Goal: Task Accomplishment & Management: Complete application form

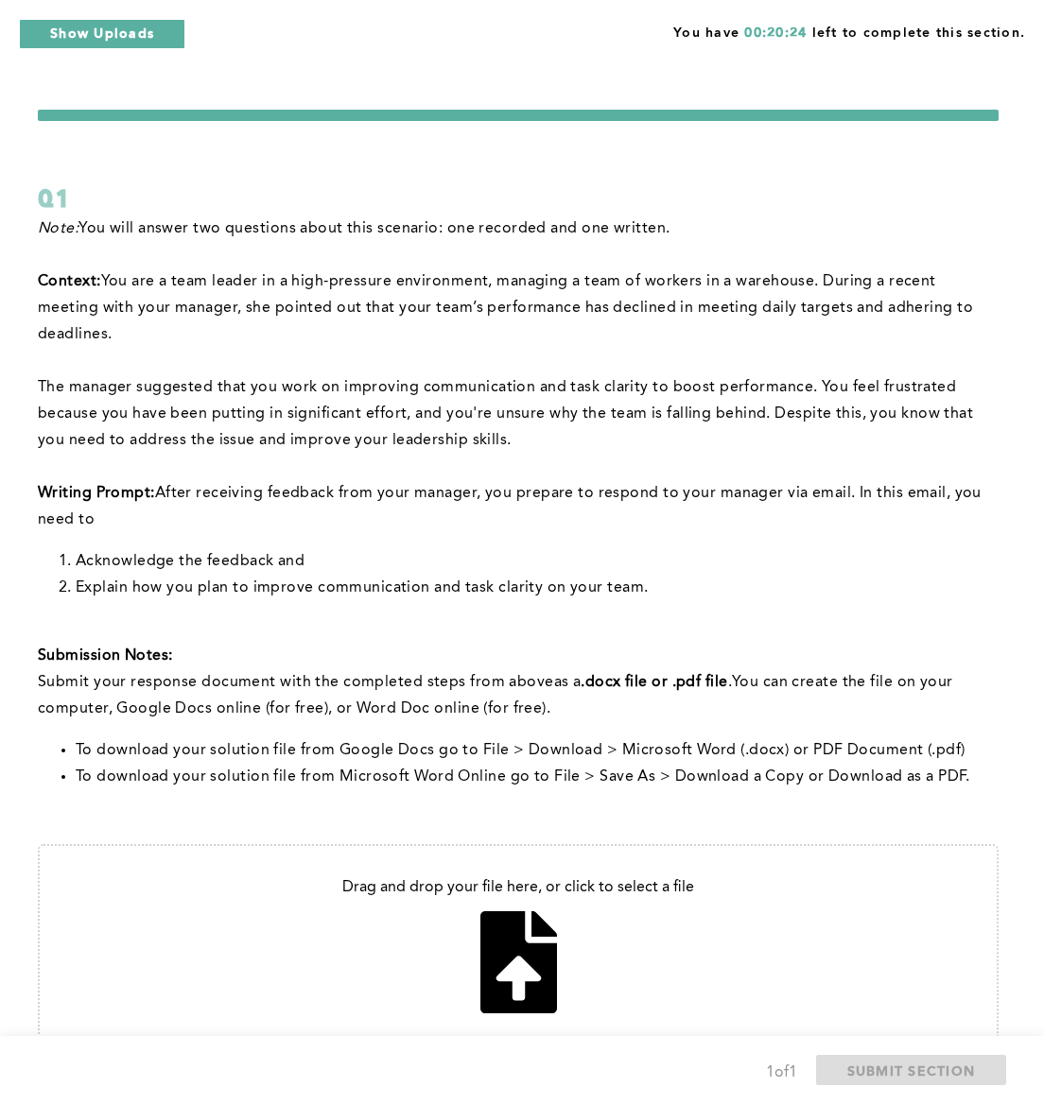
scroll to position [92, 0]
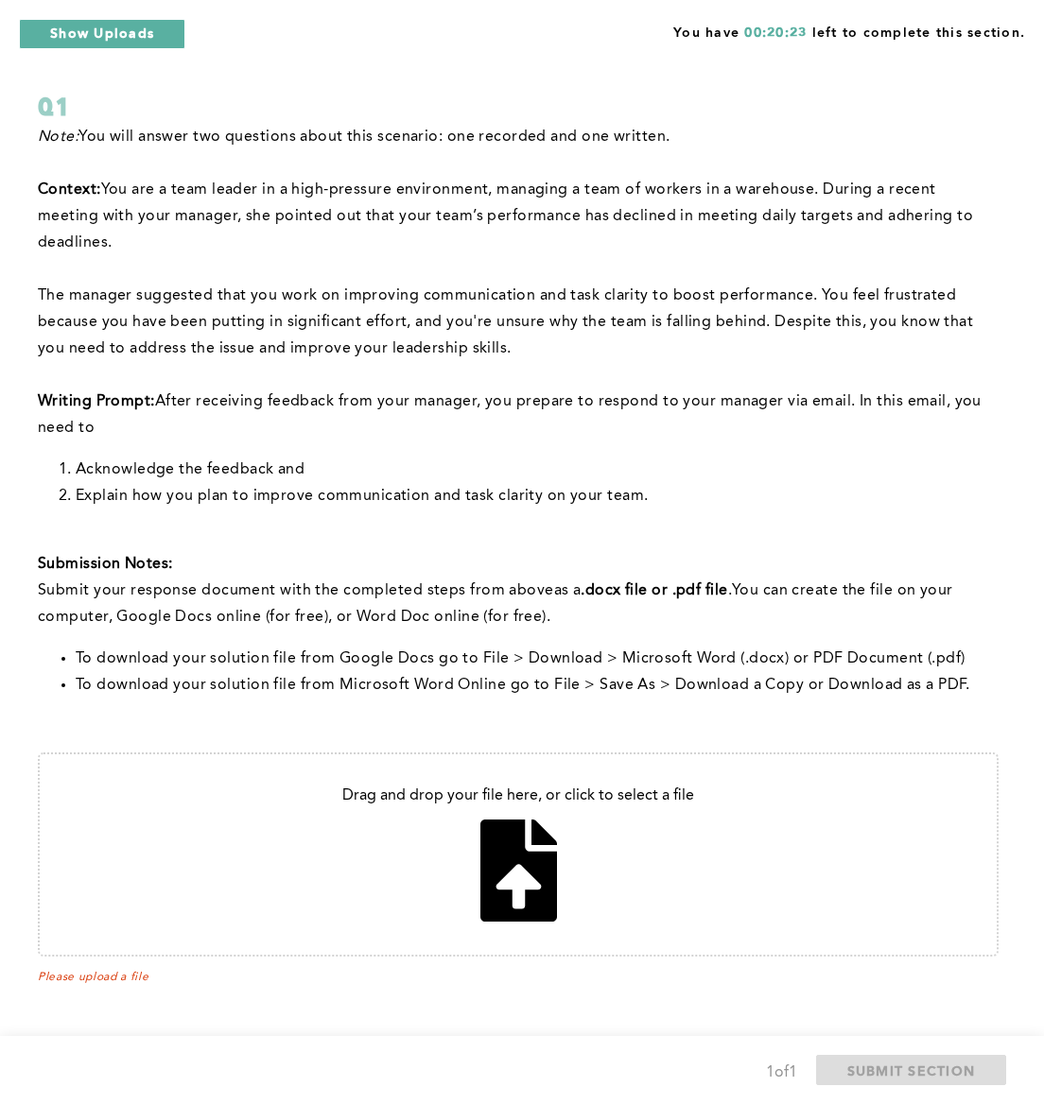
click at [504, 861] on input "file" at bounding box center [518, 854] width 957 height 200
type input "C:\fakepath\Untitled document.docx"
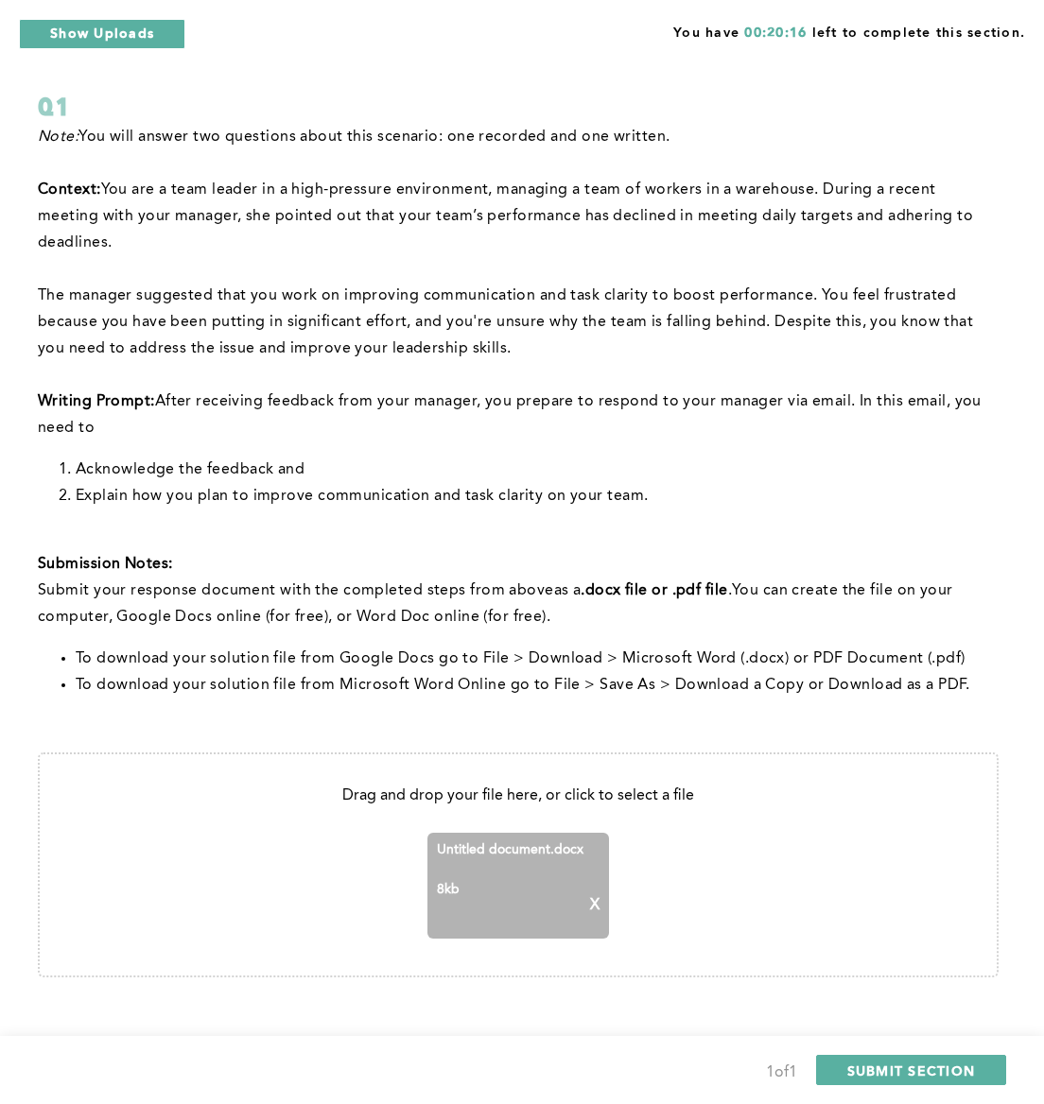
click at [602, 899] on div "Untitled document.docx 8 kb X" at bounding box center [518, 886] width 182 height 106
click at [587, 904] on aside "8 kb X" at bounding box center [518, 905] width 163 height 47
click at [601, 904] on div "Untitled document.docx 8 kb X" at bounding box center [518, 886] width 182 height 106
click at [596, 904] on p "X" at bounding box center [594, 905] width 9 height 17
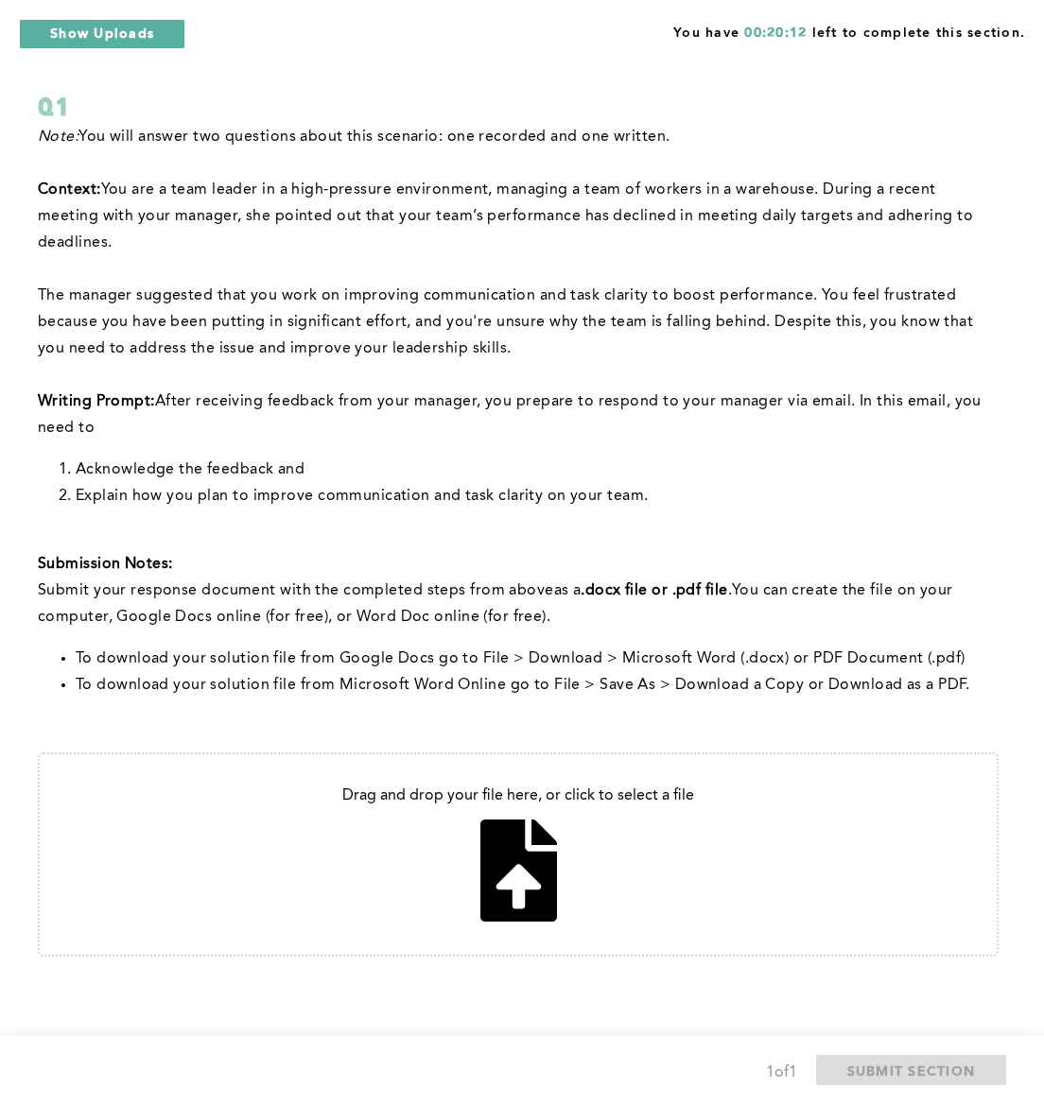
click at [531, 892] on input "file" at bounding box center [518, 854] width 957 height 200
type input "C:\fakepath\Untitled document.docx"
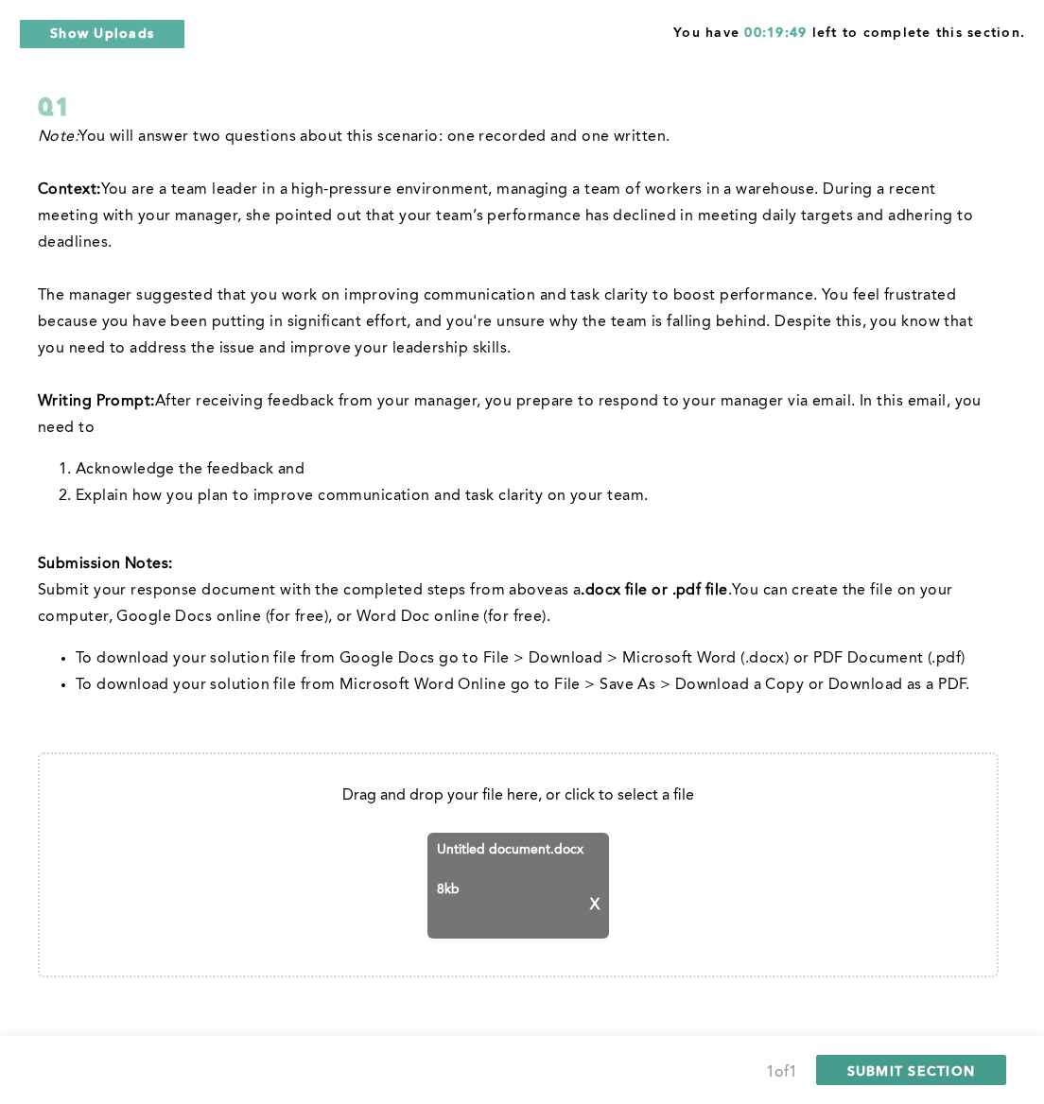
click at [913, 1066] on span "SUBMIT SECTION" at bounding box center [911, 1071] width 129 height 18
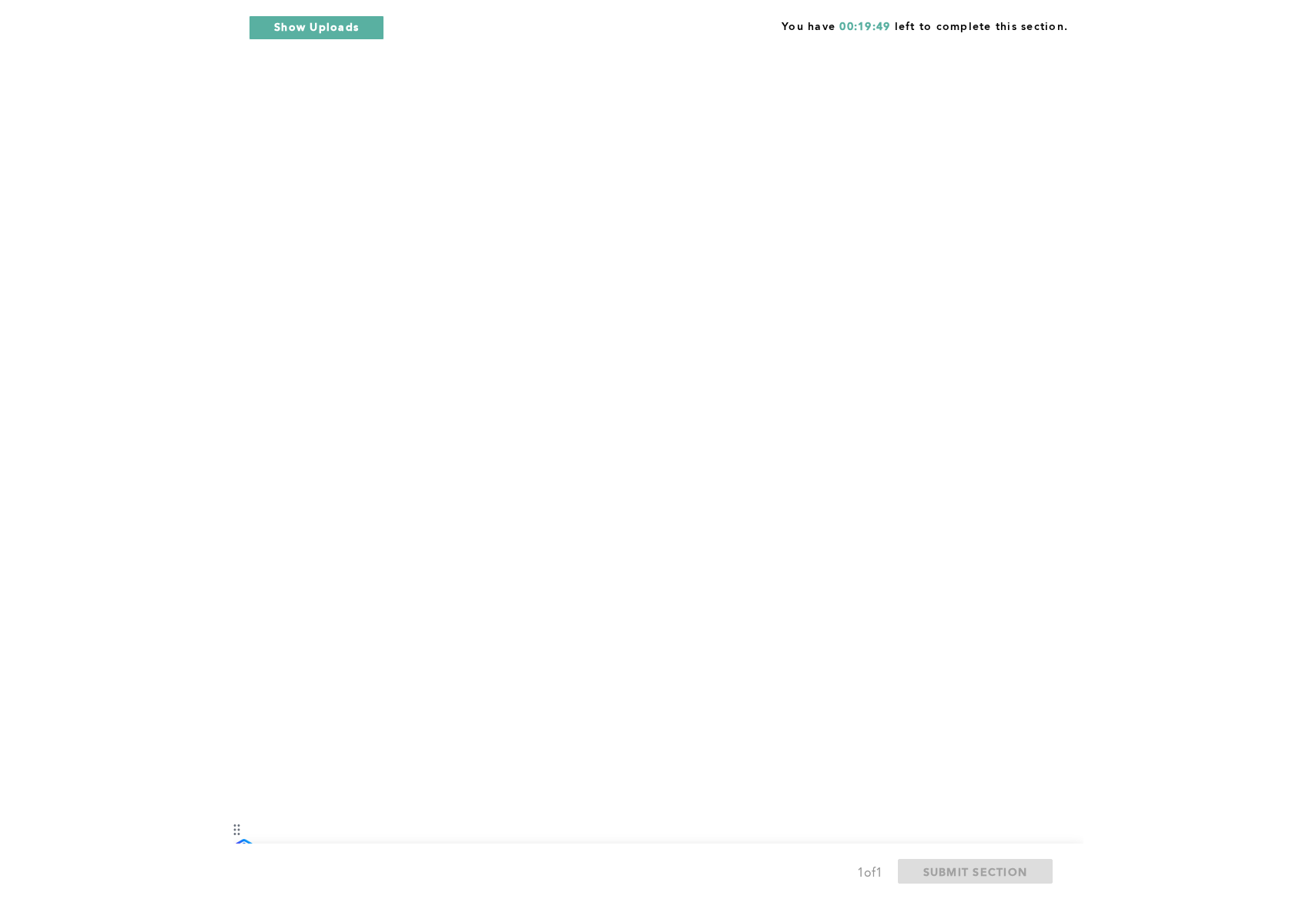
scroll to position [0, 0]
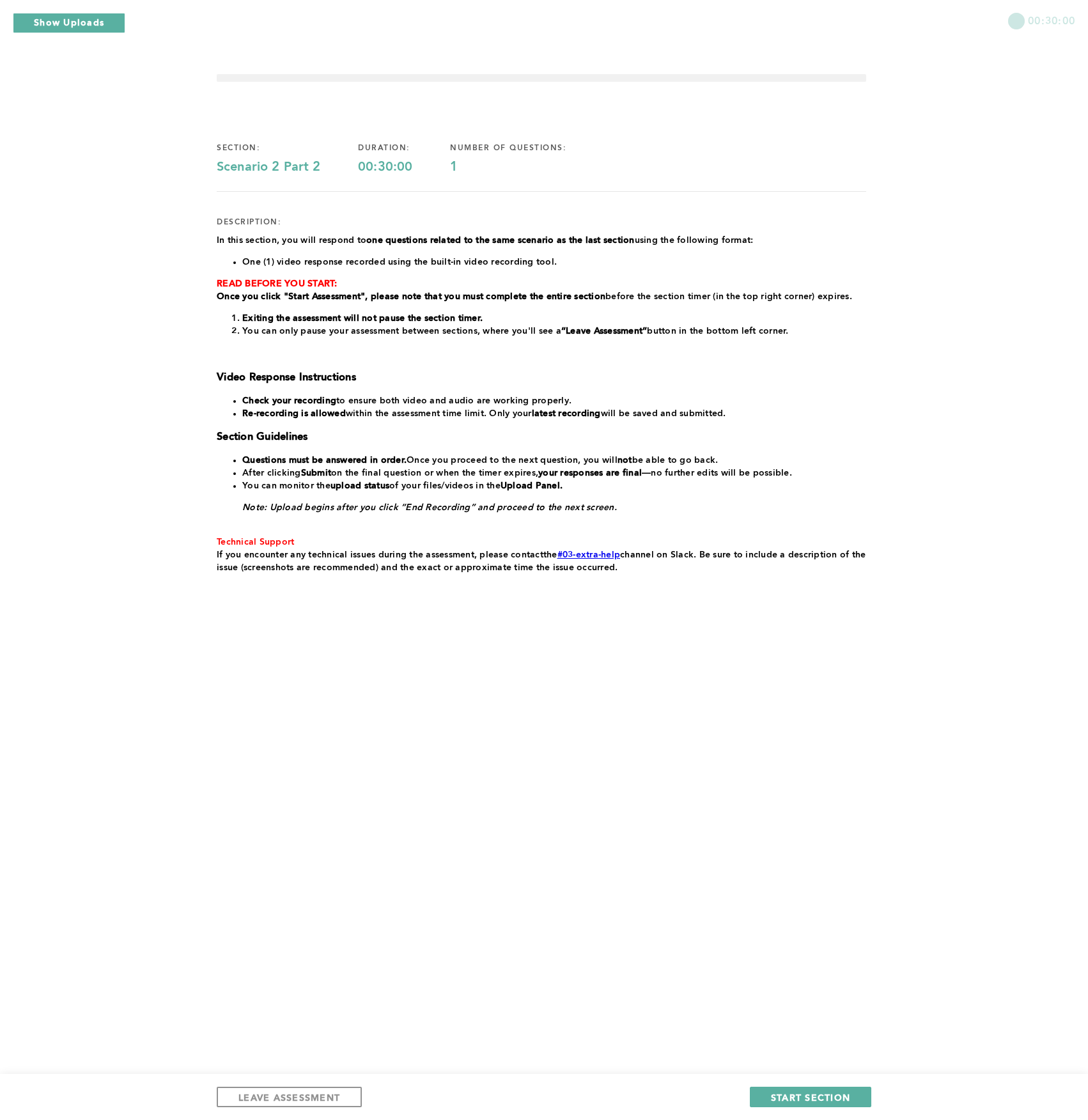
click at [705, 648] on div "00:30:00 section: Scenario 2 Part 2 duration: 00:30:00 number of questions: 1 d…" at bounding box center [544, 560] width 1088 height 1120
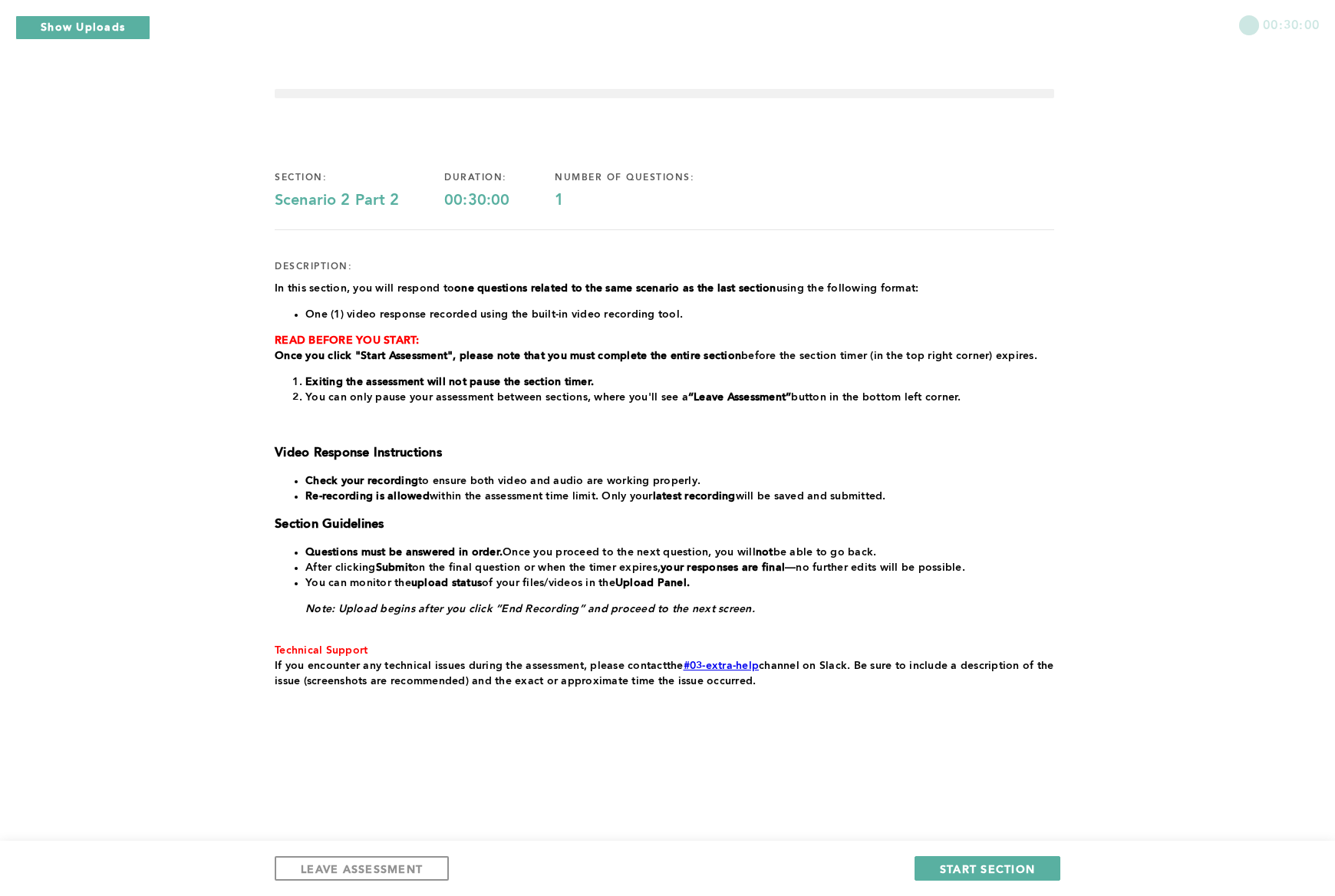
click at [846, 425] on div "00:30:00 section: Scenario 2 Part 2 duration: 00:30:00 number of questions: 1 d…" at bounding box center [667, 448] width 1335 height 896
click at [846, 868] on span "START SECTION" at bounding box center [987, 869] width 95 height 15
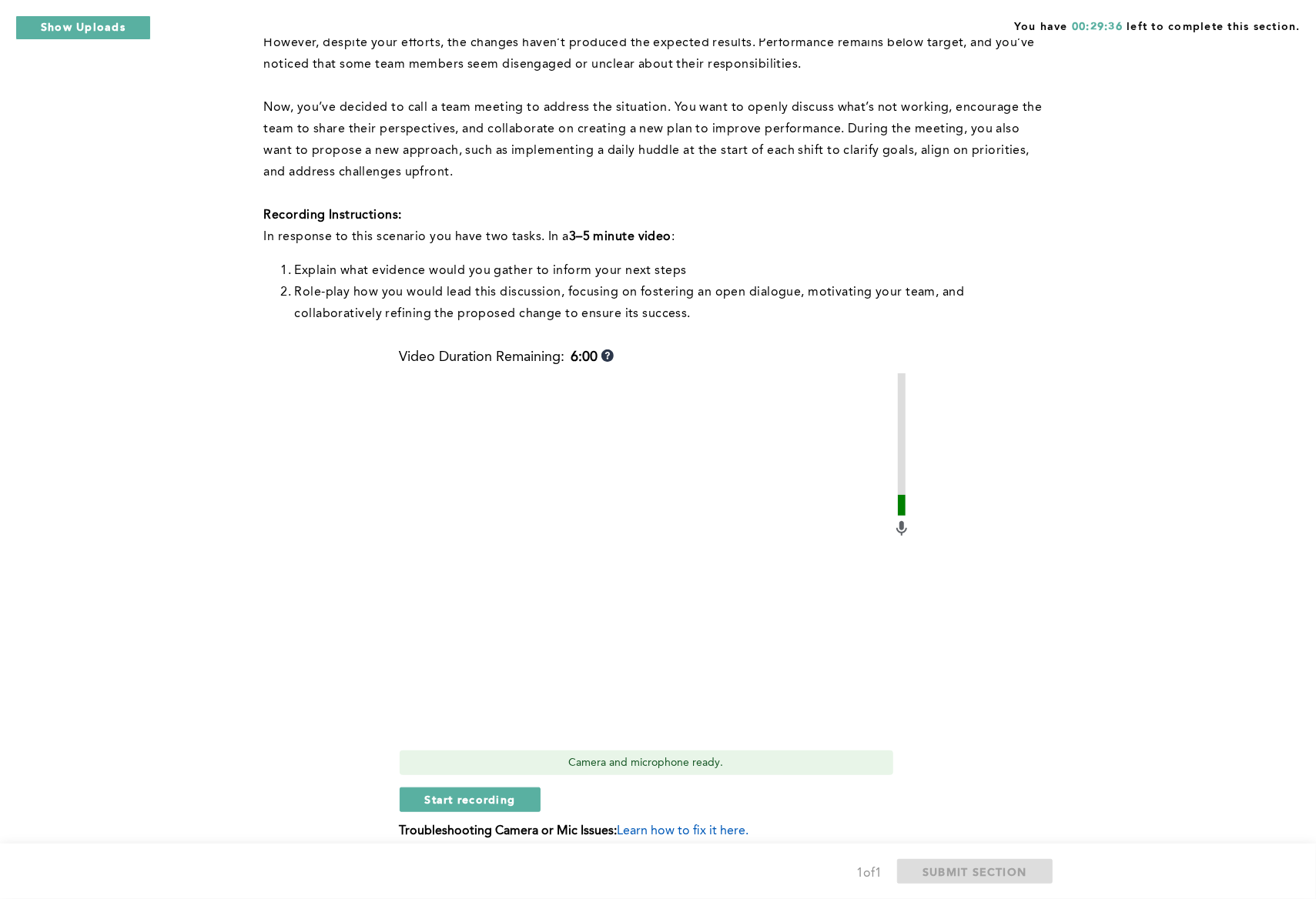
scroll to position [444, 0]
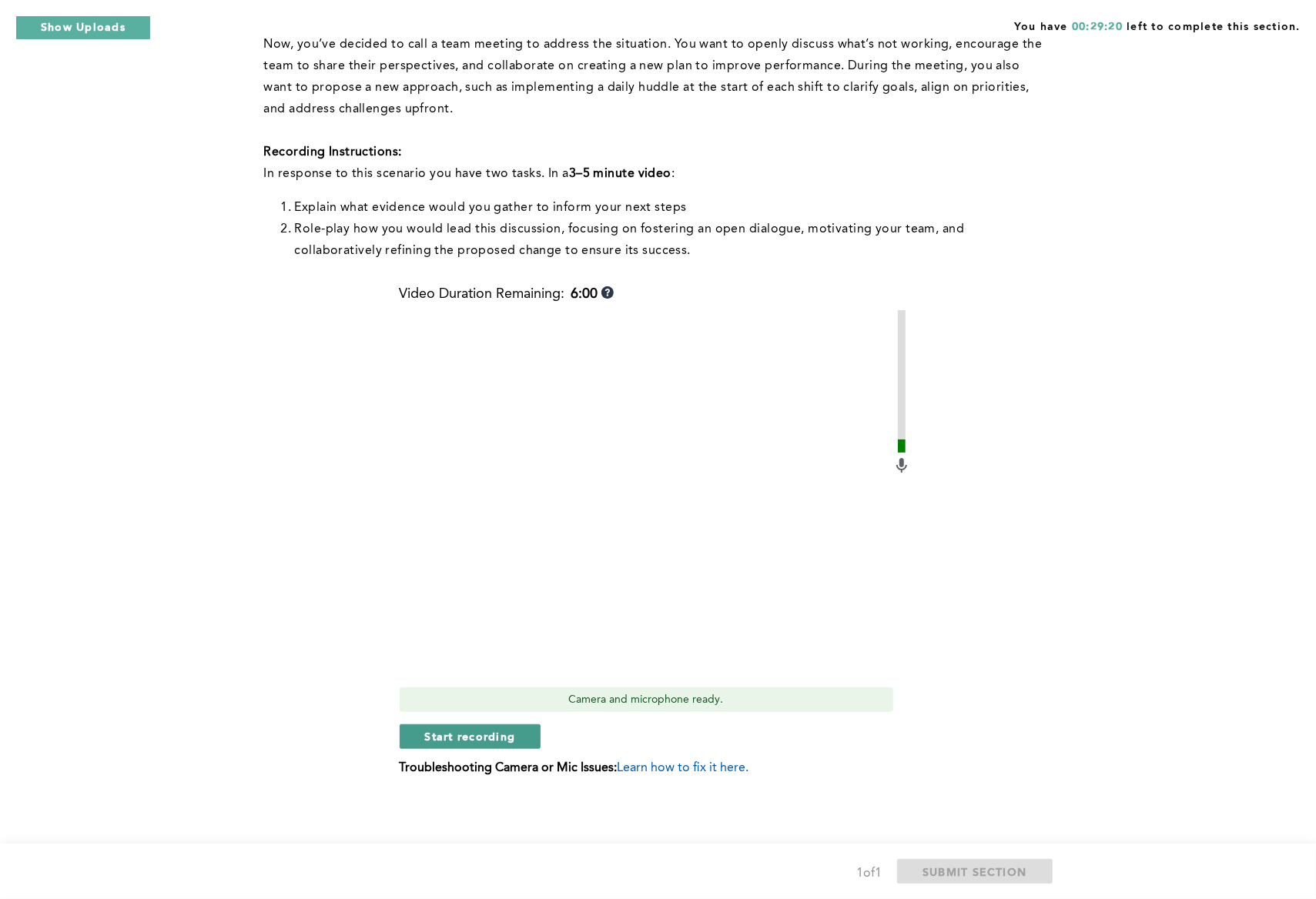
click at [493, 739] on span "Start recording" at bounding box center [471, 736] width 91 height 15
click at [444, 740] on span "Stop recording" at bounding box center [470, 736] width 90 height 15
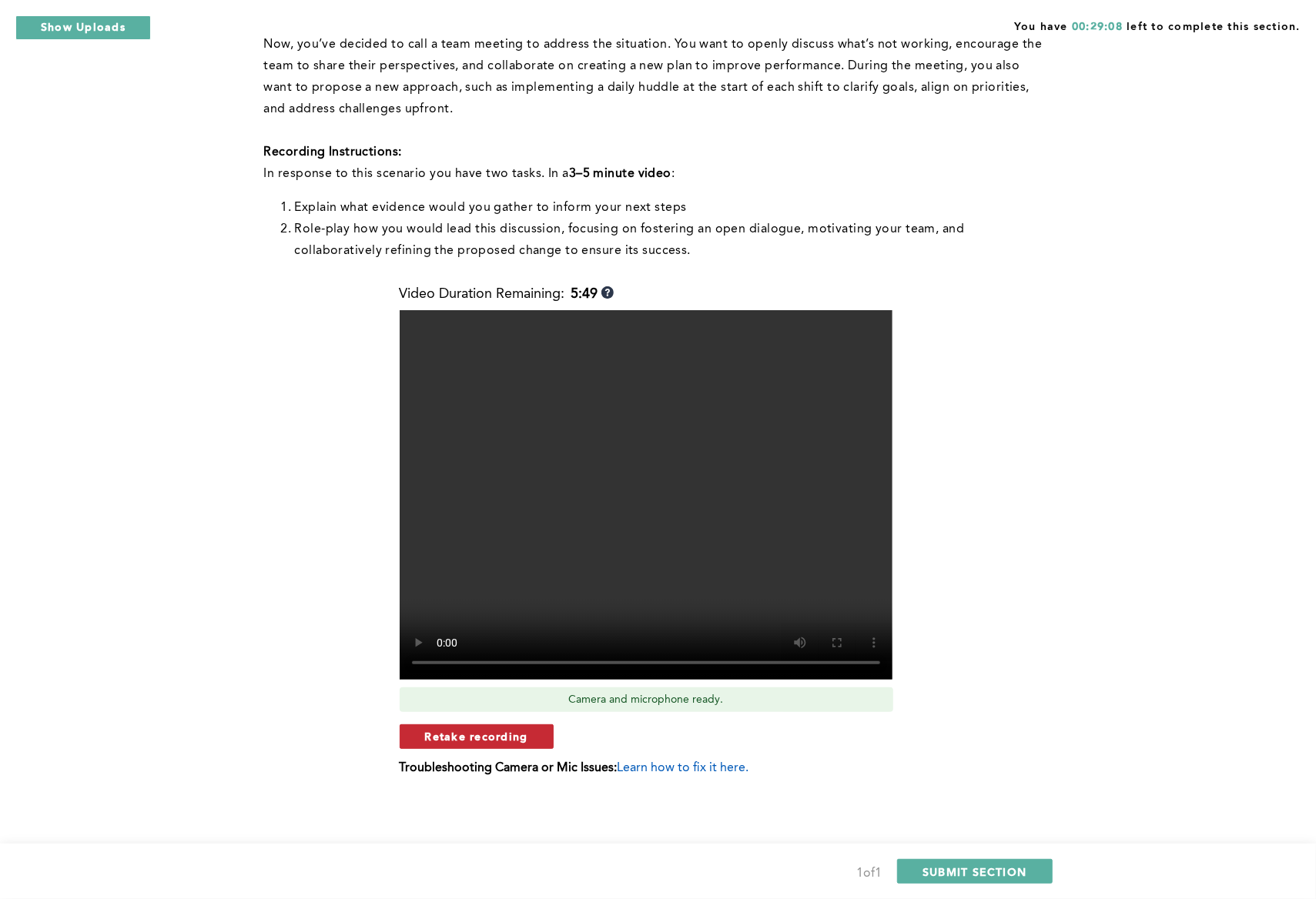
click at [508, 736] on span "Retake recording" at bounding box center [476, 736] width 103 height 15
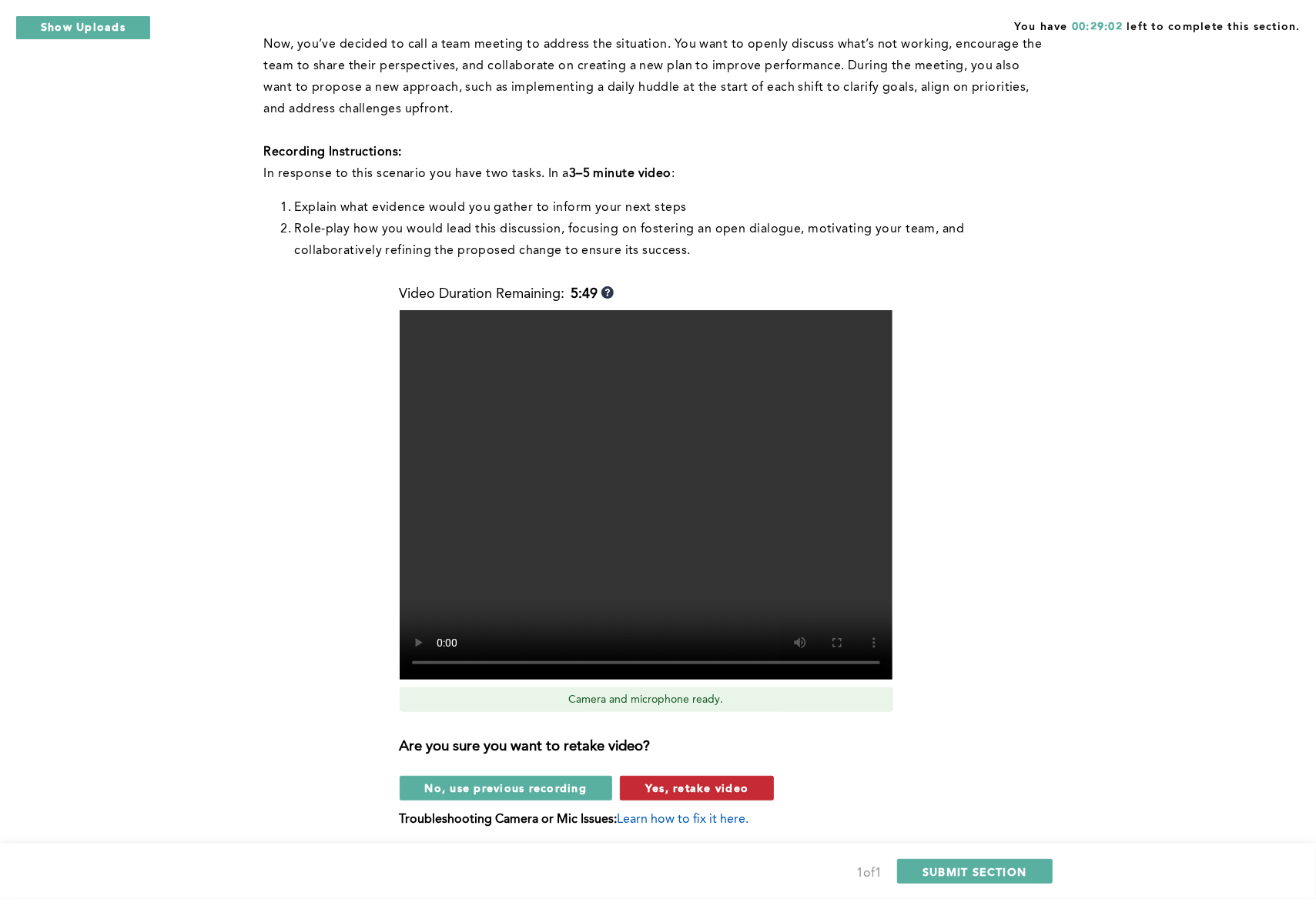
click at [690, 787] on span "Yes, retake video" at bounding box center [696, 788] width 103 height 15
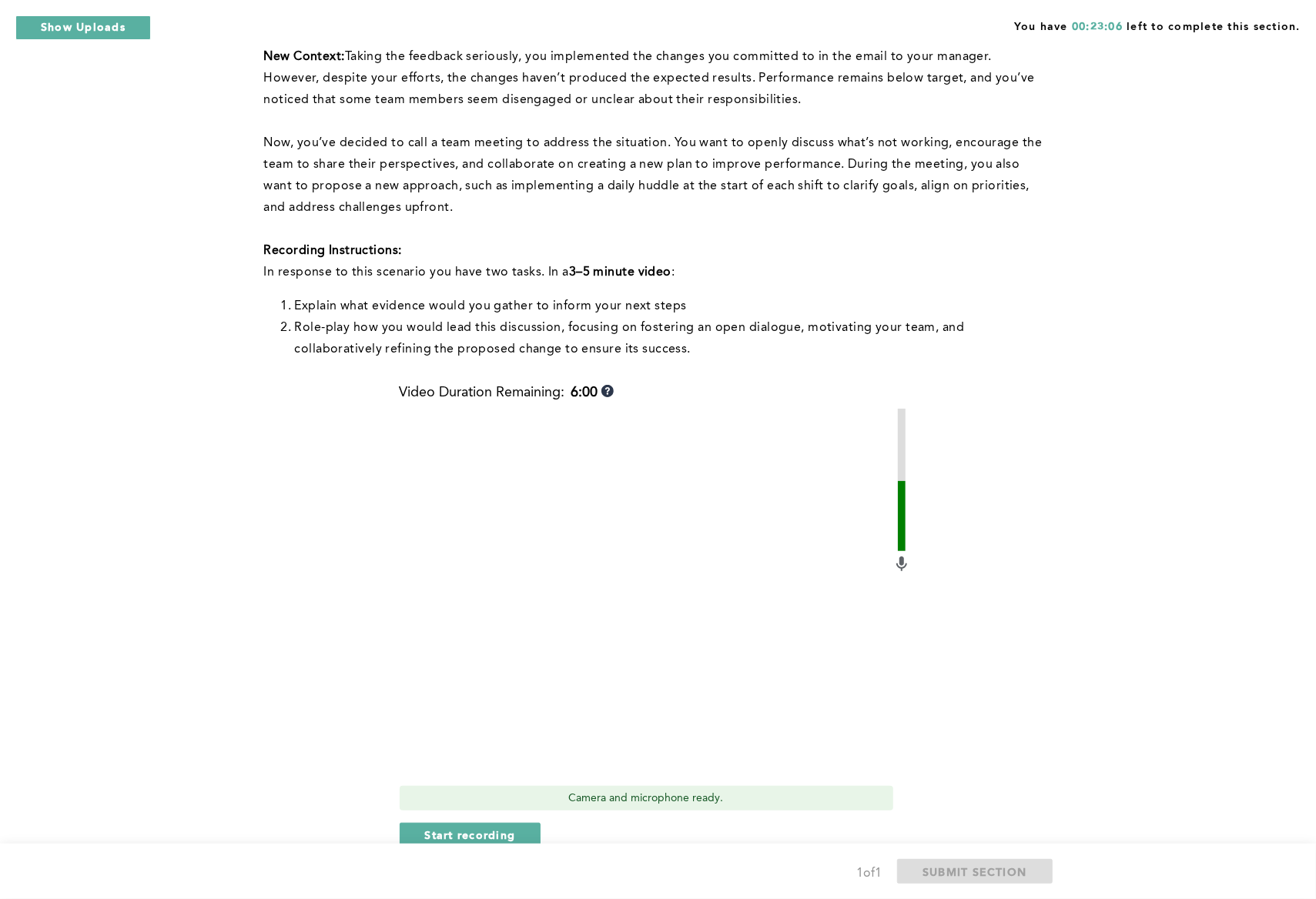
scroll to position [348, 0]
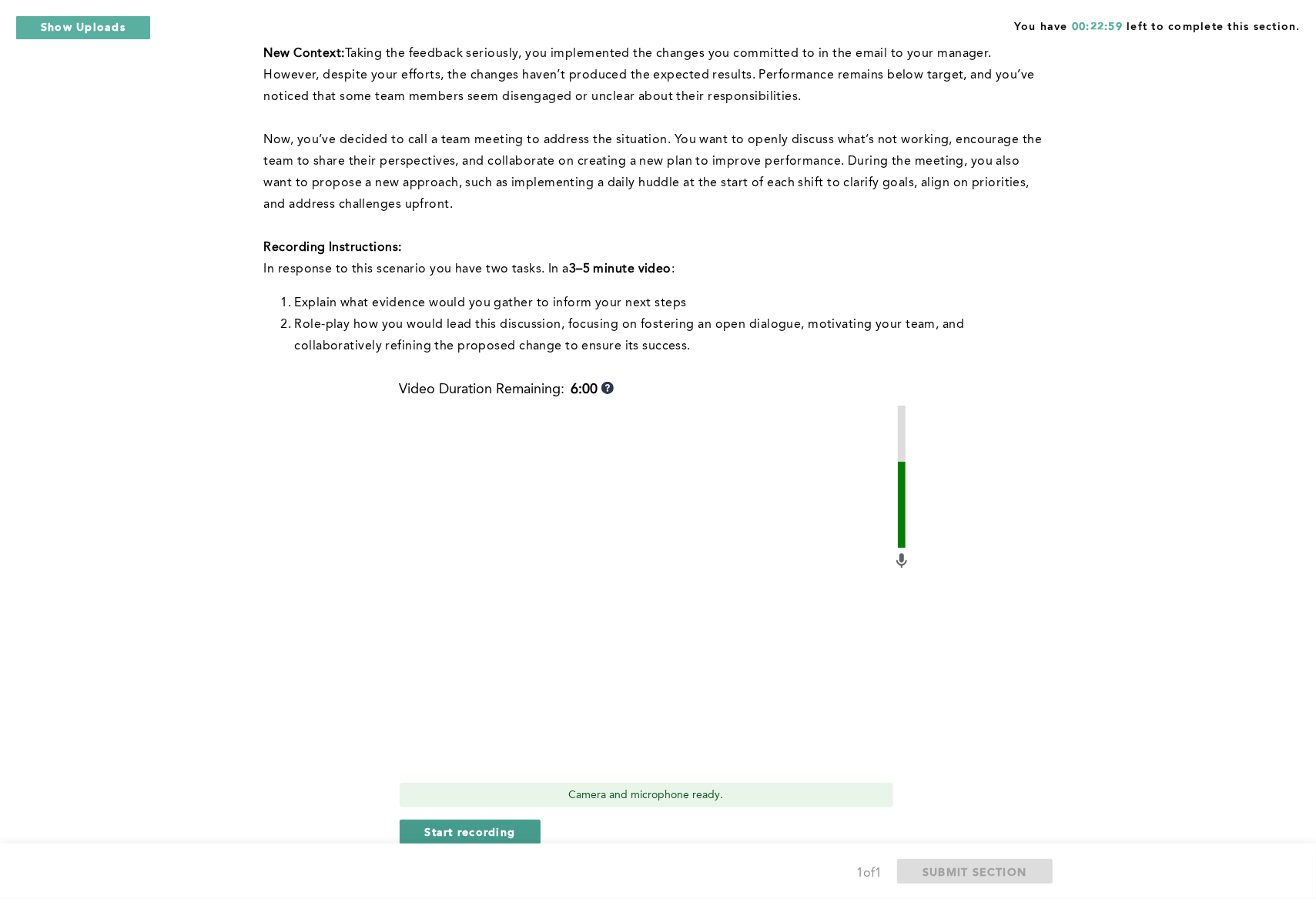
click at [446, 830] on span "Start recording" at bounding box center [471, 832] width 91 height 15
click at [484, 828] on span "Stop recording" at bounding box center [470, 832] width 90 height 15
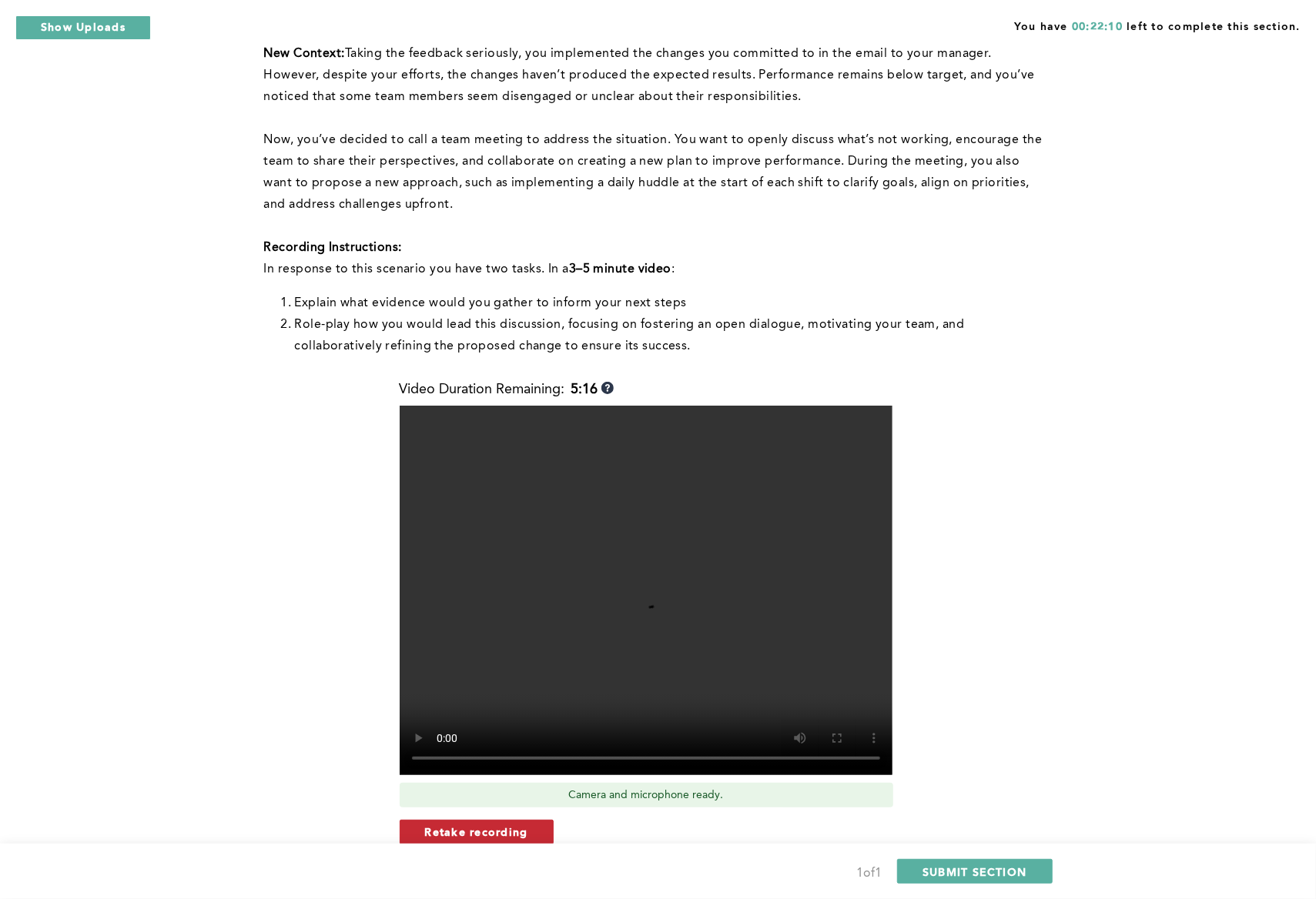
click at [534, 834] on button "Retake recording" at bounding box center [476, 832] width 154 height 24
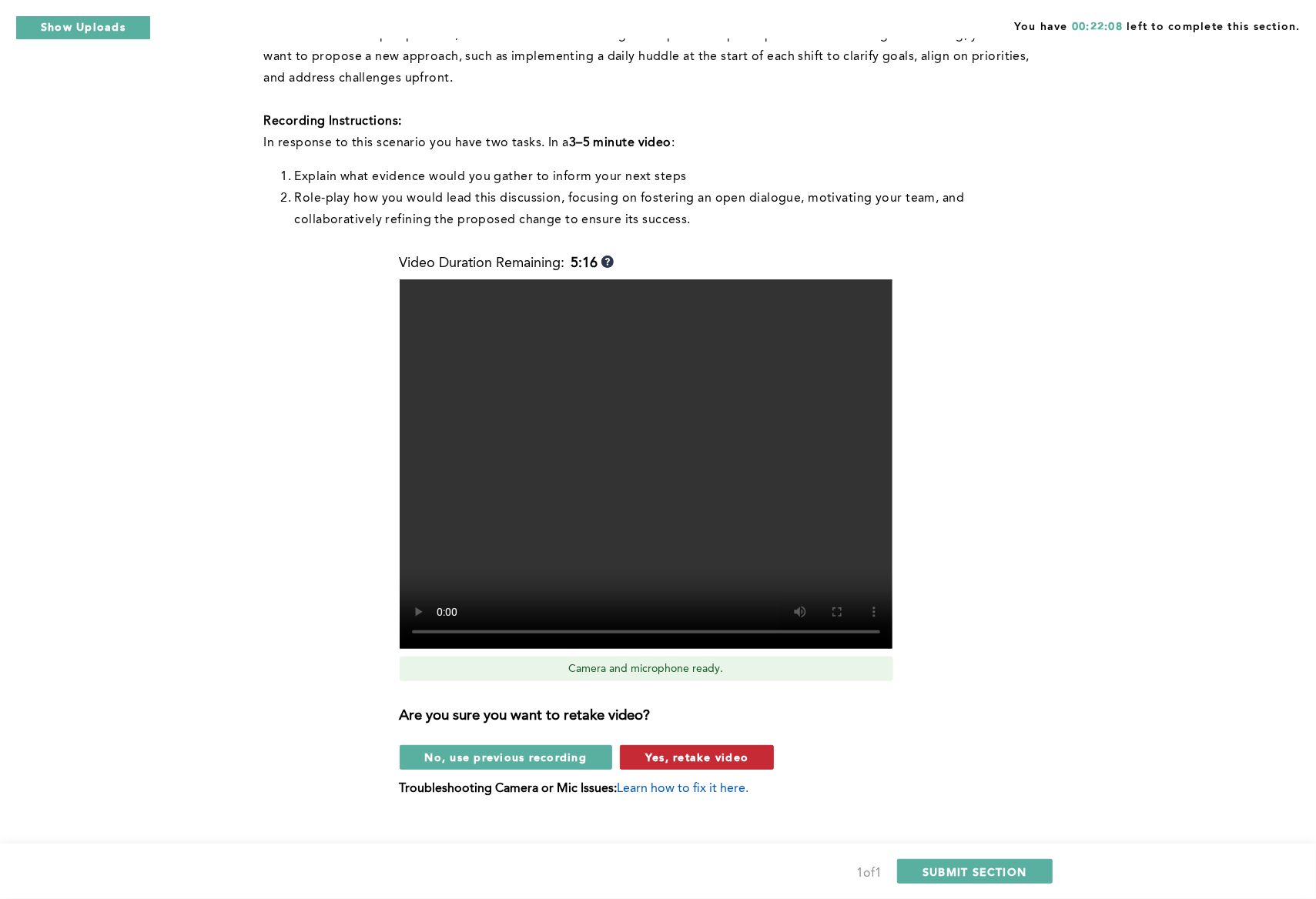
click at [745, 761] on span "Yes, retake video" at bounding box center [696, 757] width 103 height 15
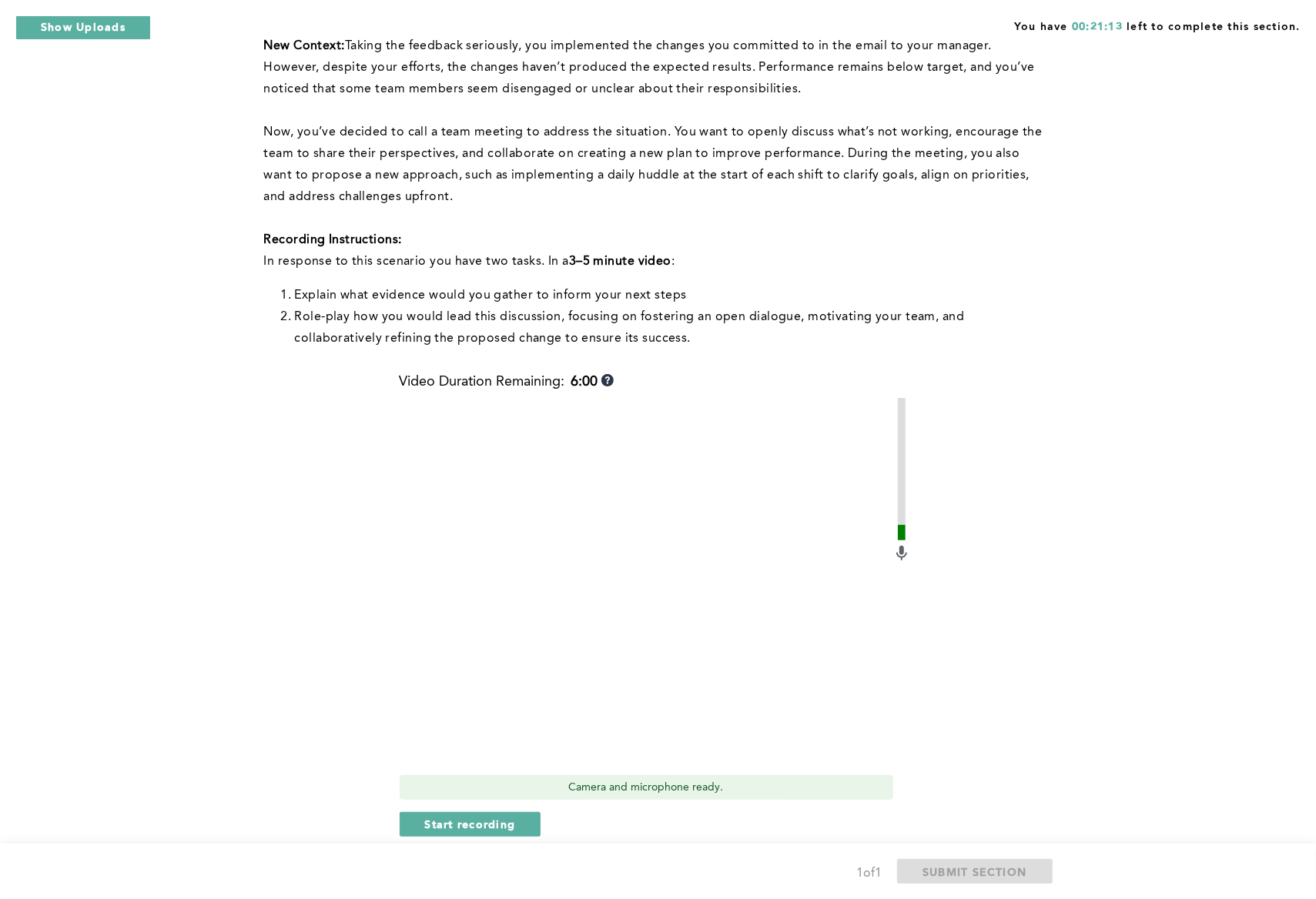
scroll to position [353, 0]
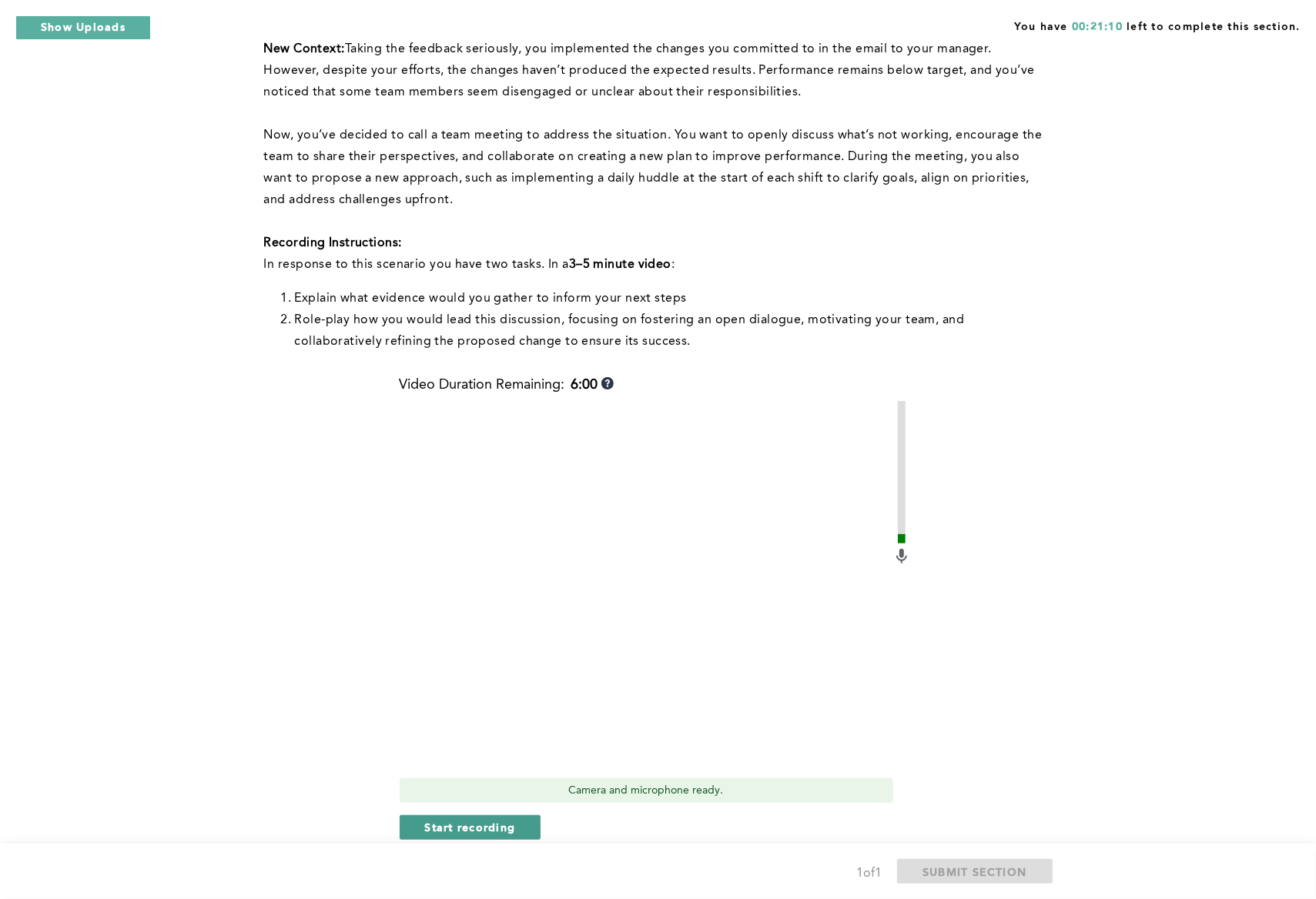
click at [485, 822] on span "Start recording" at bounding box center [471, 827] width 91 height 15
click at [478, 820] on span "Stop recording" at bounding box center [470, 827] width 90 height 15
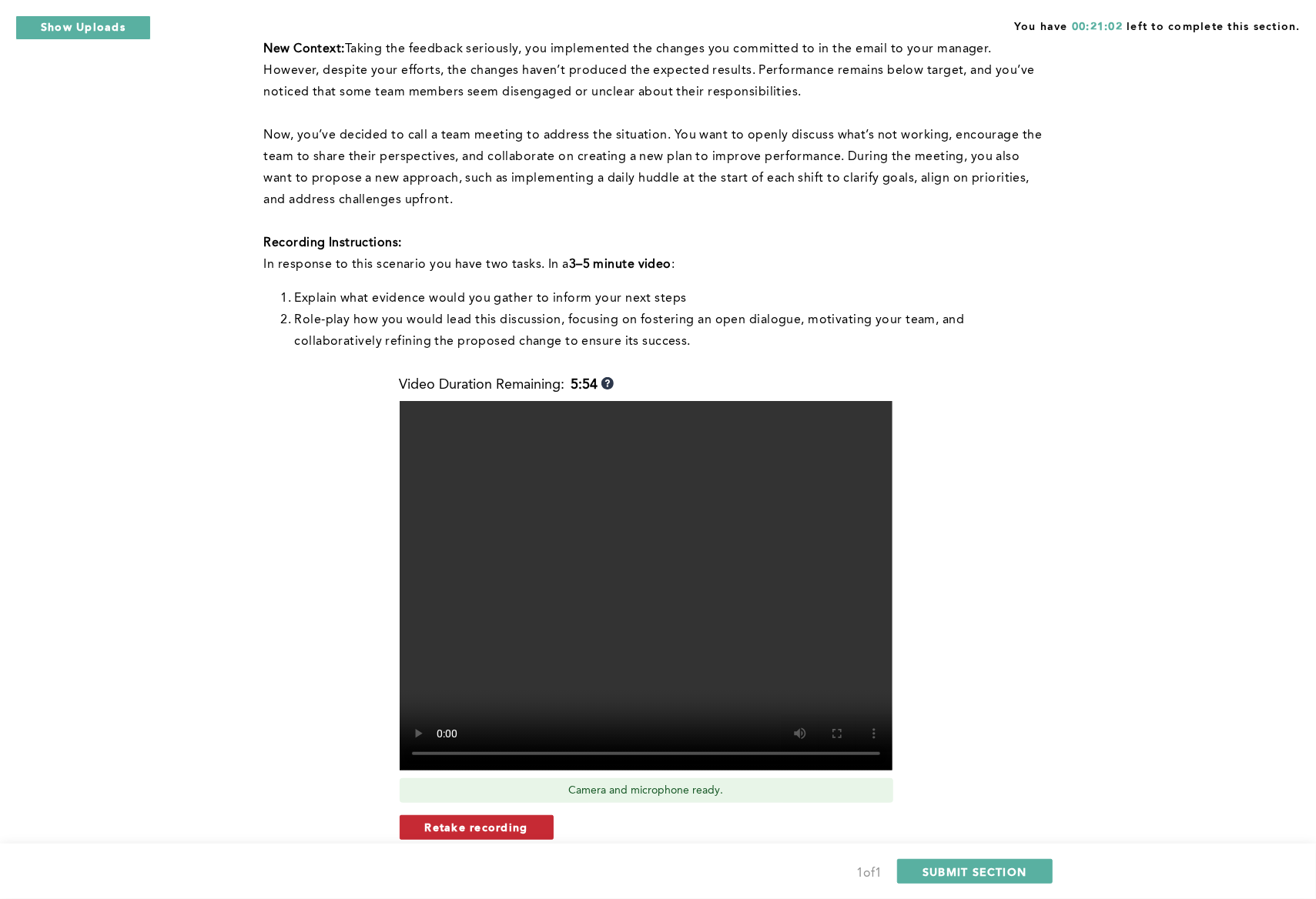
click at [517, 825] on span "Retake recording" at bounding box center [476, 827] width 103 height 15
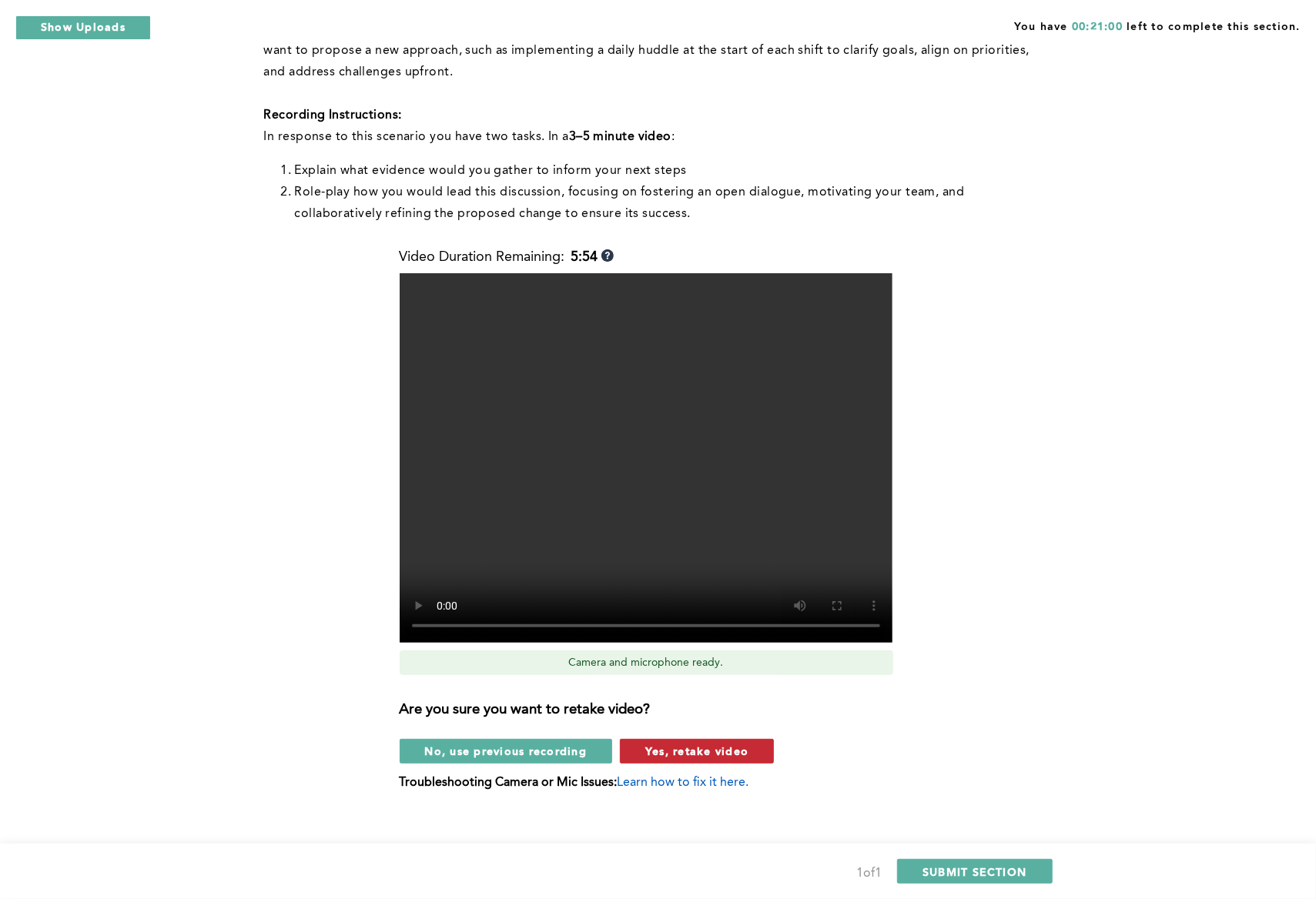
click at [730, 753] on span "Yes, retake video" at bounding box center [696, 751] width 103 height 15
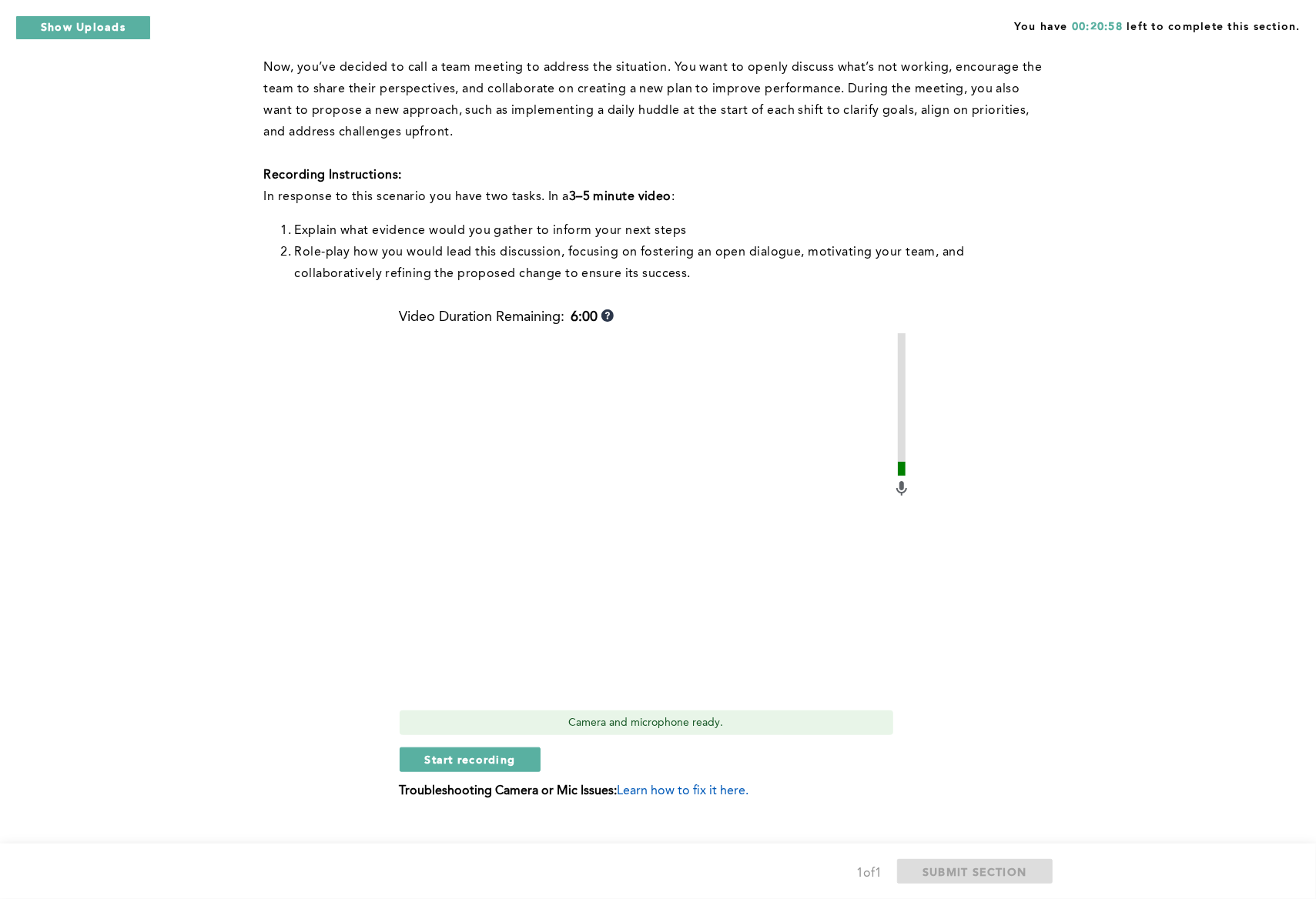
scroll to position [419, 0]
click at [494, 759] on span "Start recording" at bounding box center [471, 761] width 91 height 15
click at [505, 751] on button "Stop recording" at bounding box center [470, 761] width 141 height 24
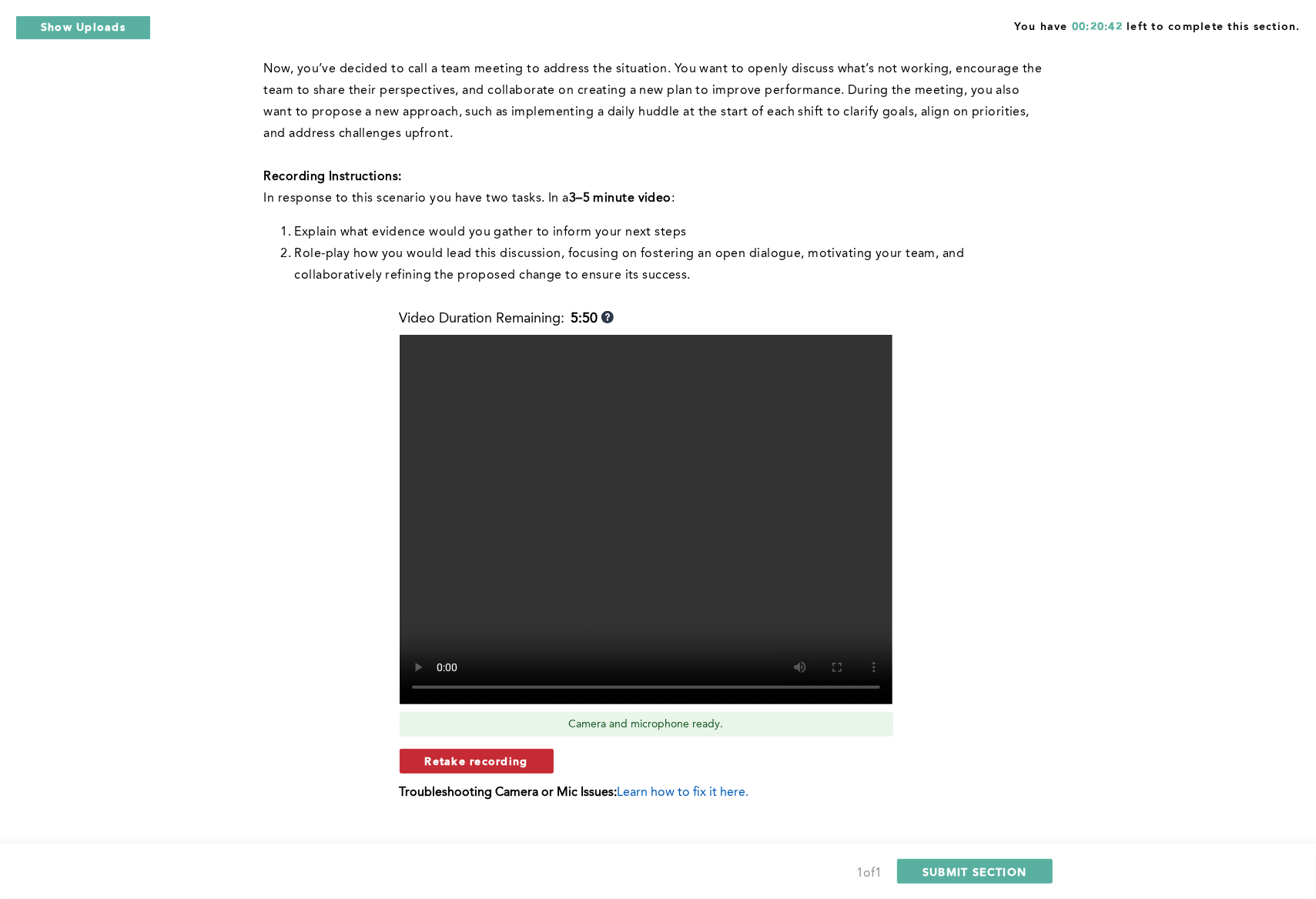
click at [530, 760] on button "Retake recording" at bounding box center [476, 761] width 154 height 24
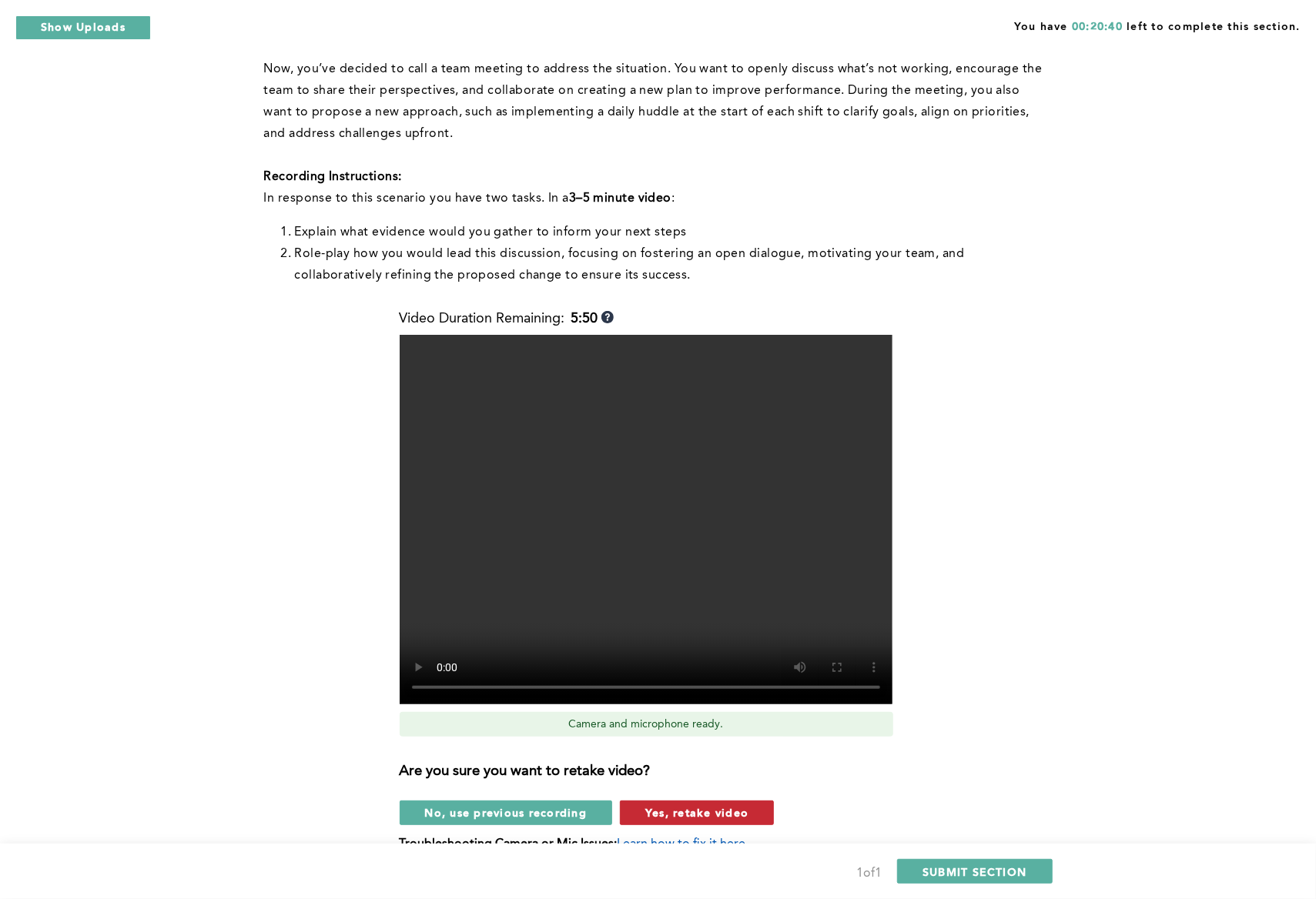
click at [707, 809] on span "Yes, retake video" at bounding box center [696, 813] width 103 height 15
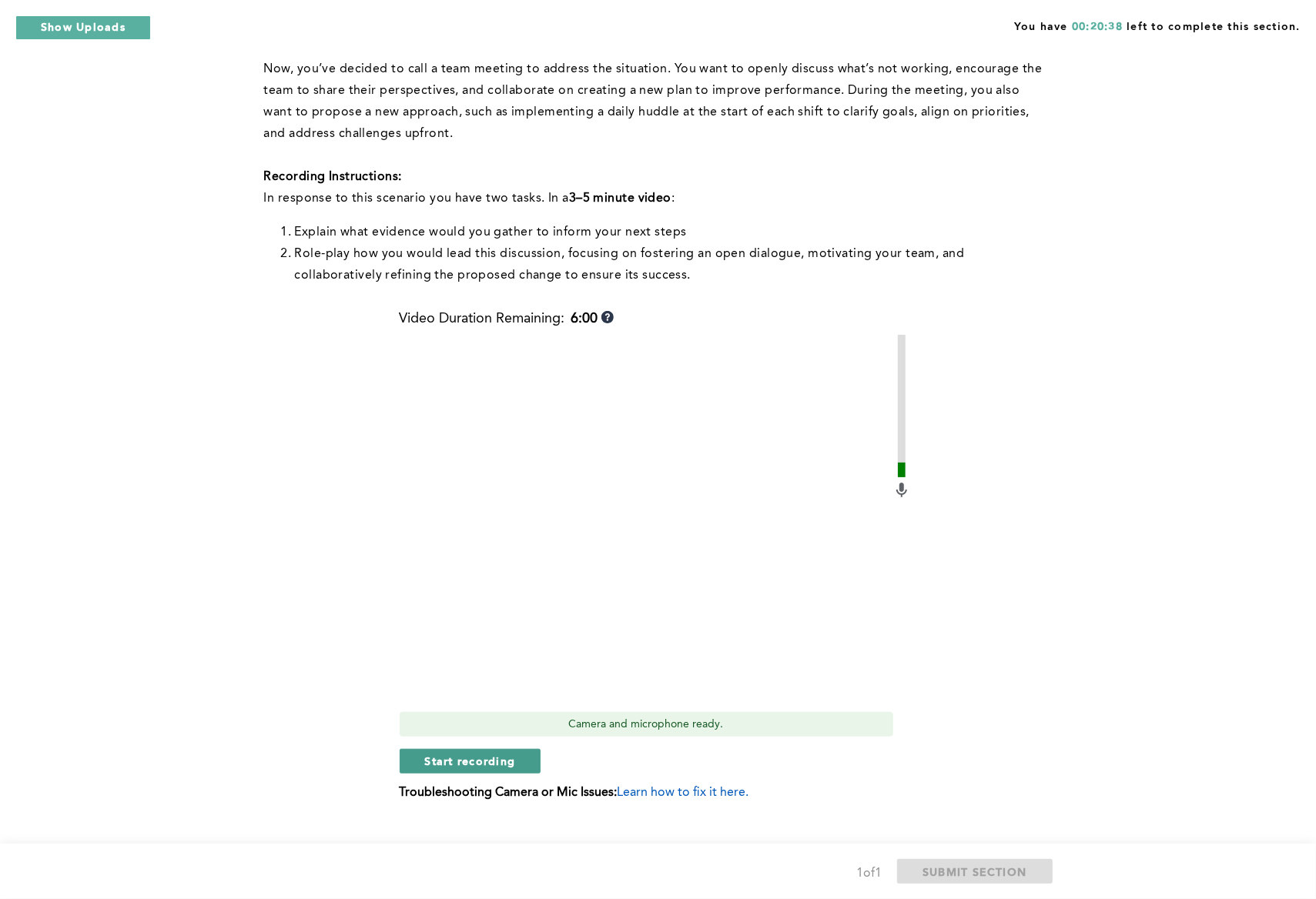
click at [502, 760] on span "Start recording" at bounding box center [471, 761] width 91 height 15
click at [472, 765] on span "Stop recording" at bounding box center [470, 761] width 90 height 15
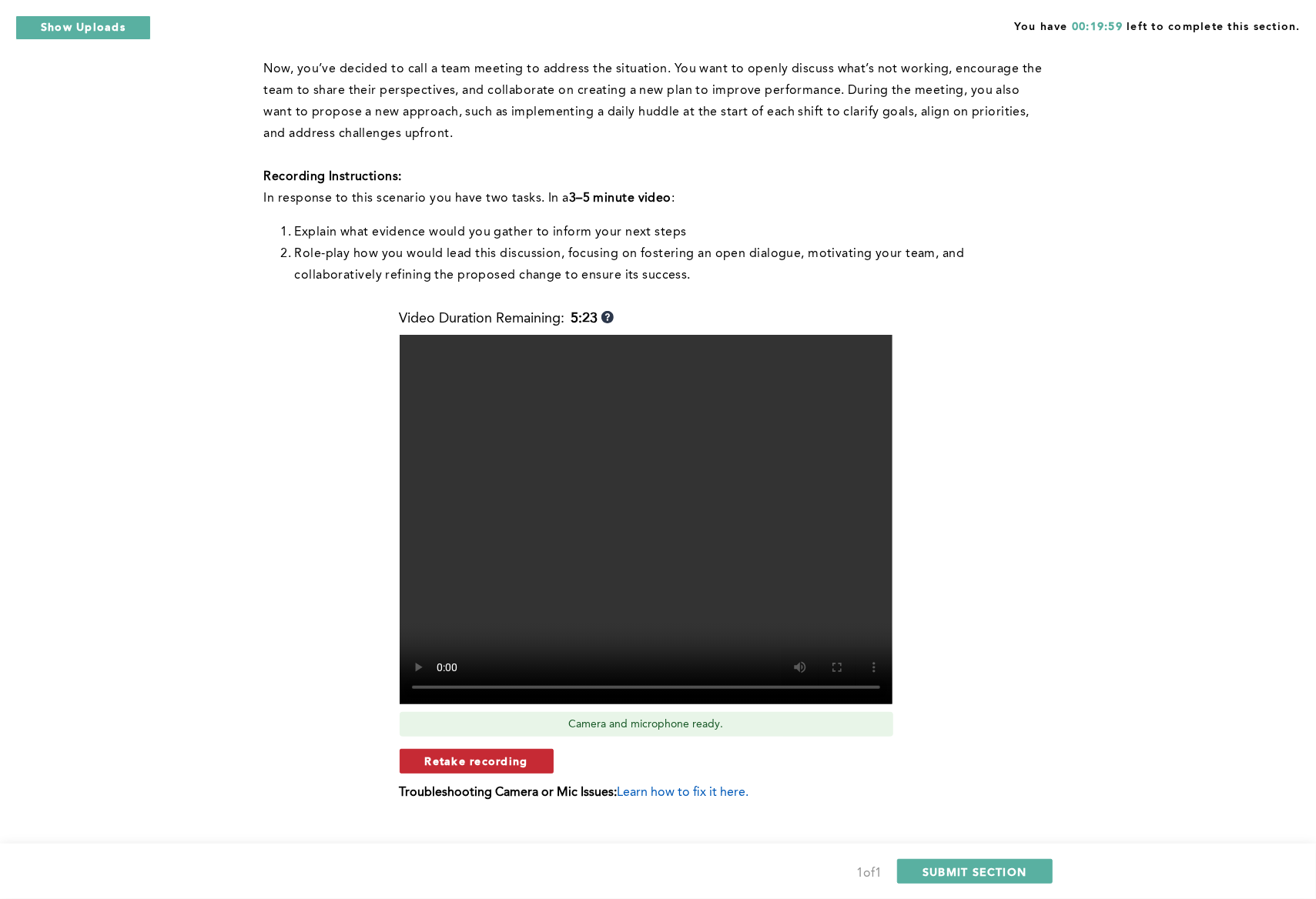
click at [528, 763] on button "Retake recording" at bounding box center [476, 761] width 154 height 24
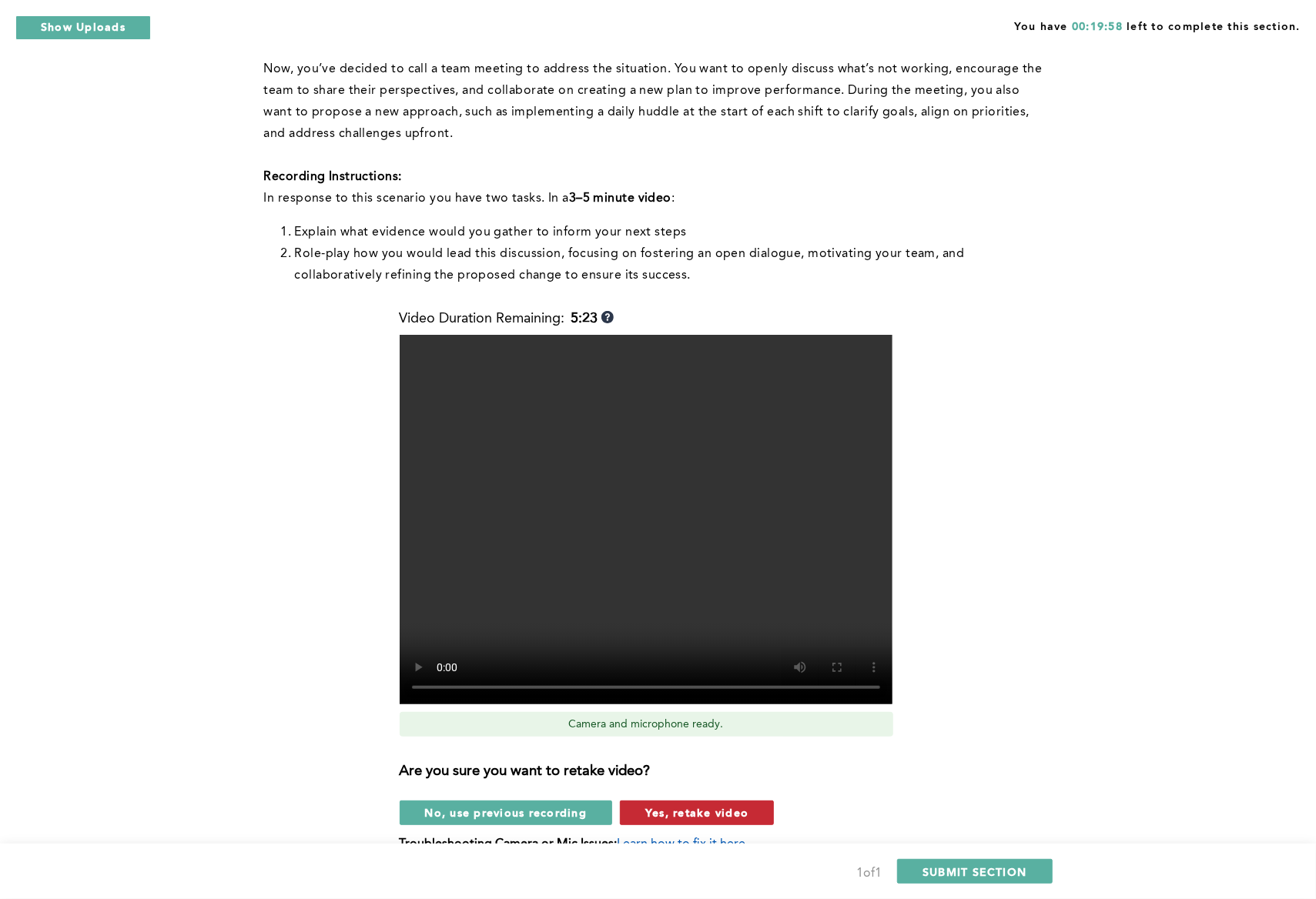
click at [743, 814] on span "Yes, retake video" at bounding box center [696, 813] width 103 height 15
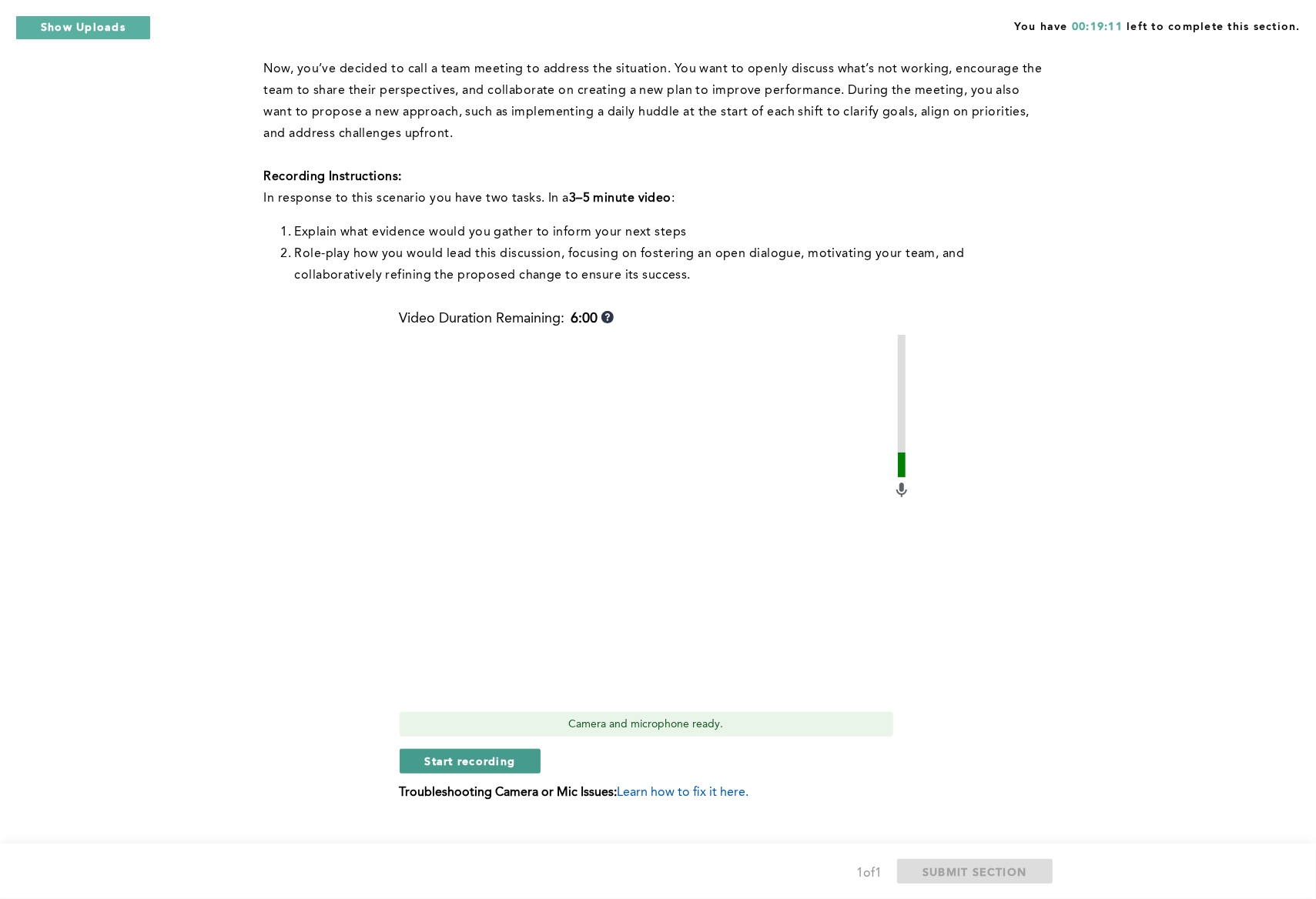
click at [513, 765] on span "Start recording" at bounding box center [471, 761] width 91 height 15
click at [527, 754] on button "Stop recording" at bounding box center [470, 761] width 141 height 24
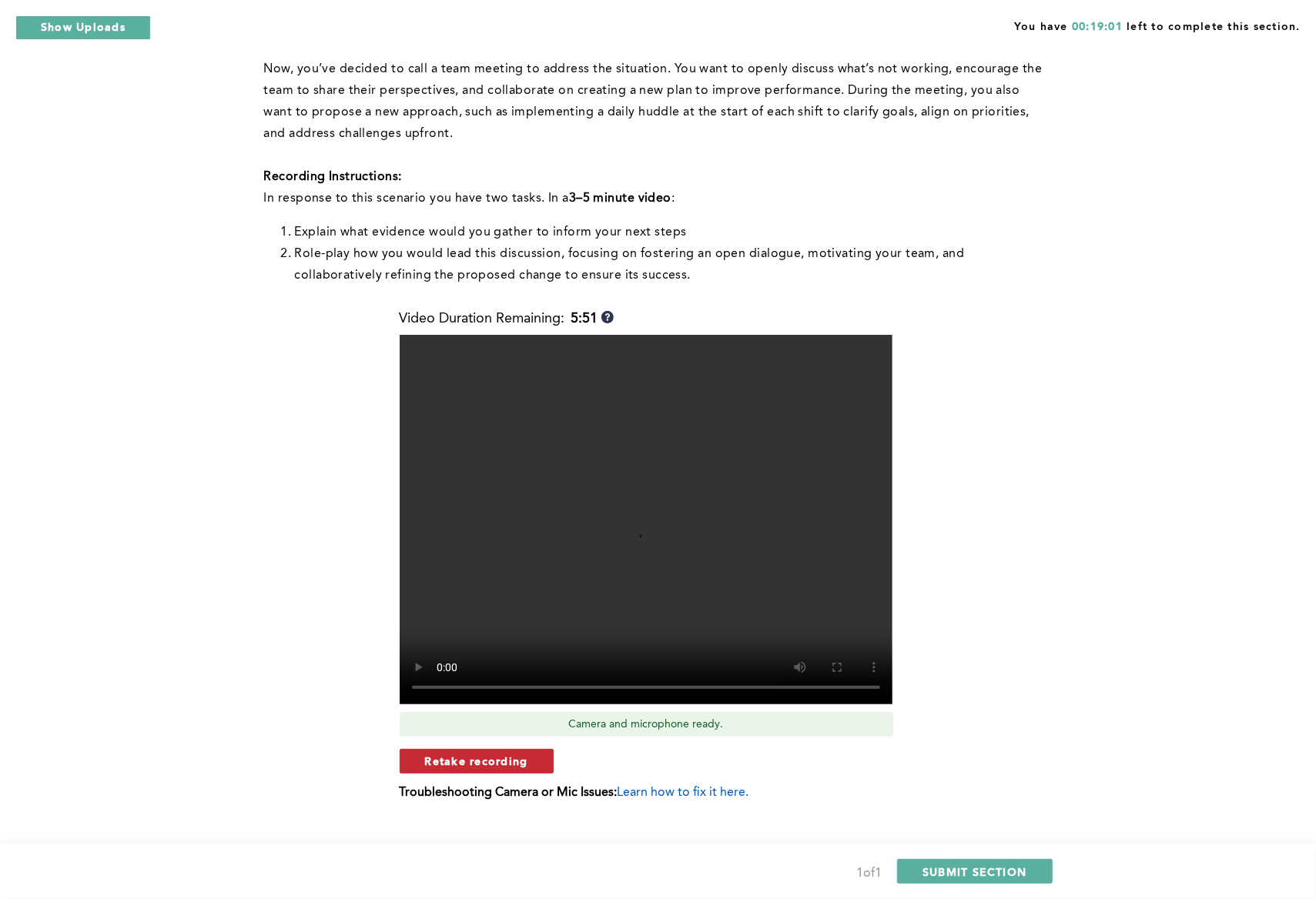
click at [528, 757] on button "Retake recording" at bounding box center [476, 761] width 154 height 24
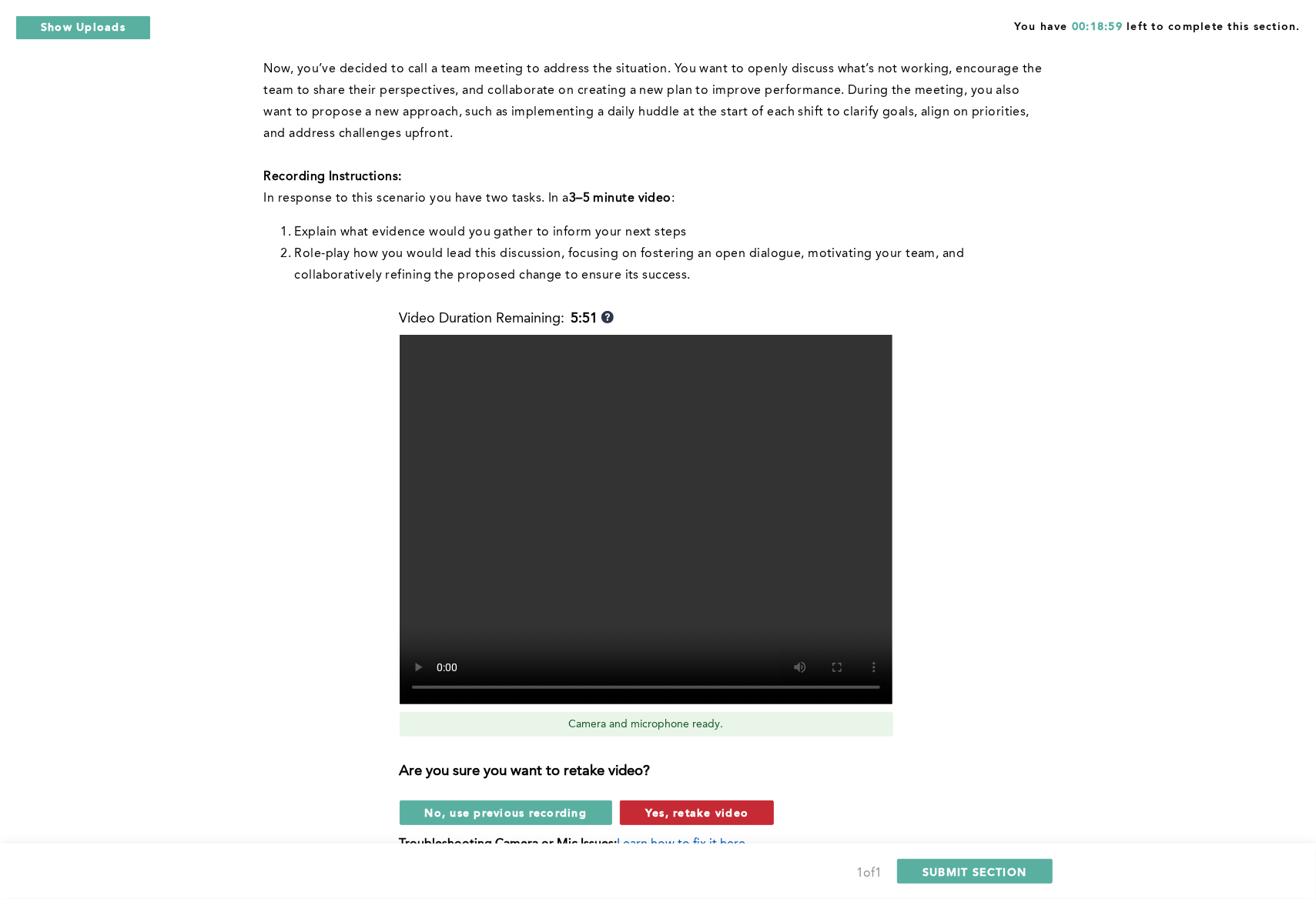
click at [671, 818] on span "Yes, retake video" at bounding box center [696, 813] width 103 height 15
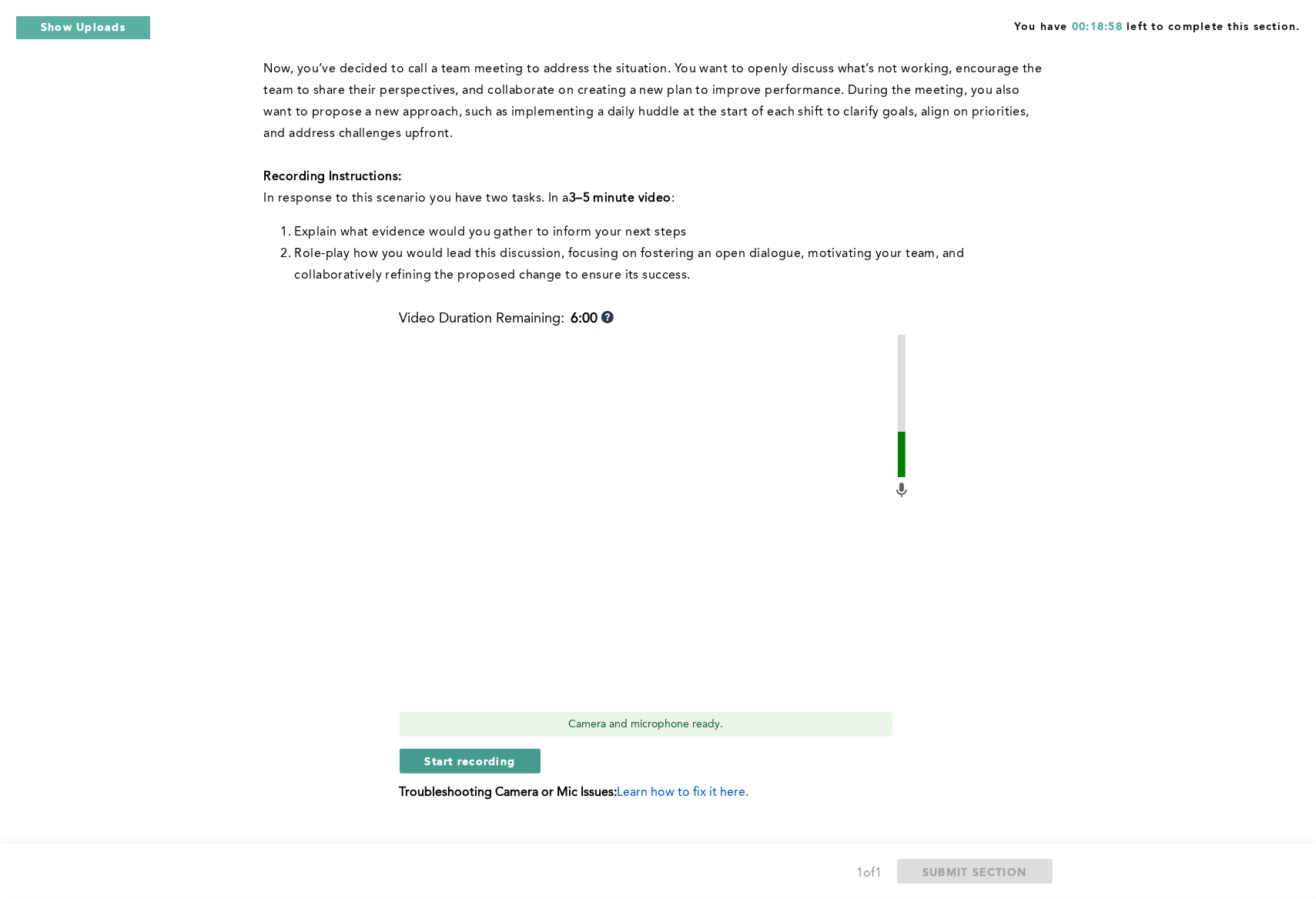
click at [512, 769] on button "Start recording" at bounding box center [471, 761] width 142 height 24
click at [508, 759] on span "Stop recording" at bounding box center [470, 761] width 90 height 15
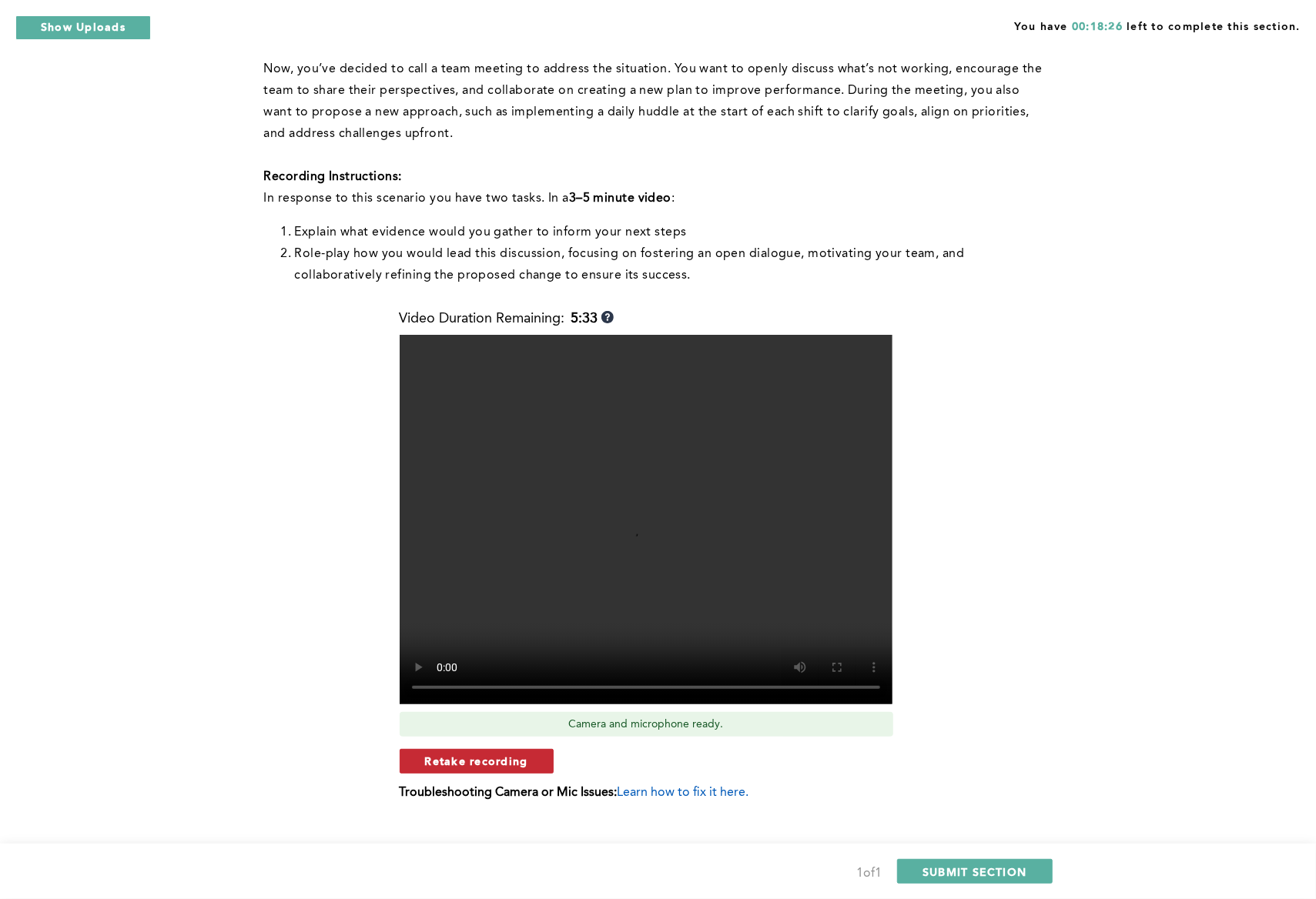
click at [537, 756] on button "Retake recording" at bounding box center [476, 761] width 154 height 24
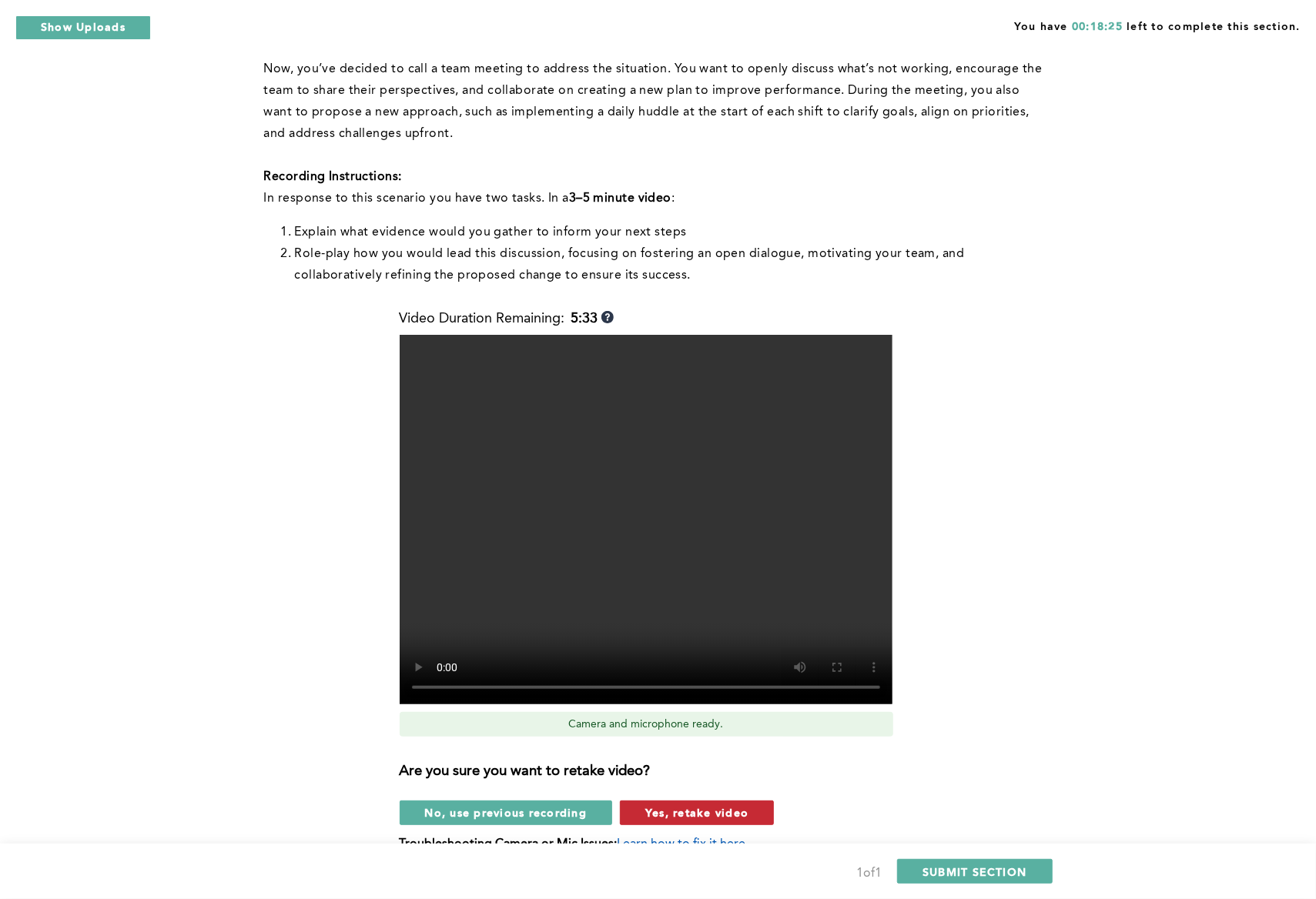
click at [704, 809] on span "Yes, retake video" at bounding box center [696, 813] width 103 height 15
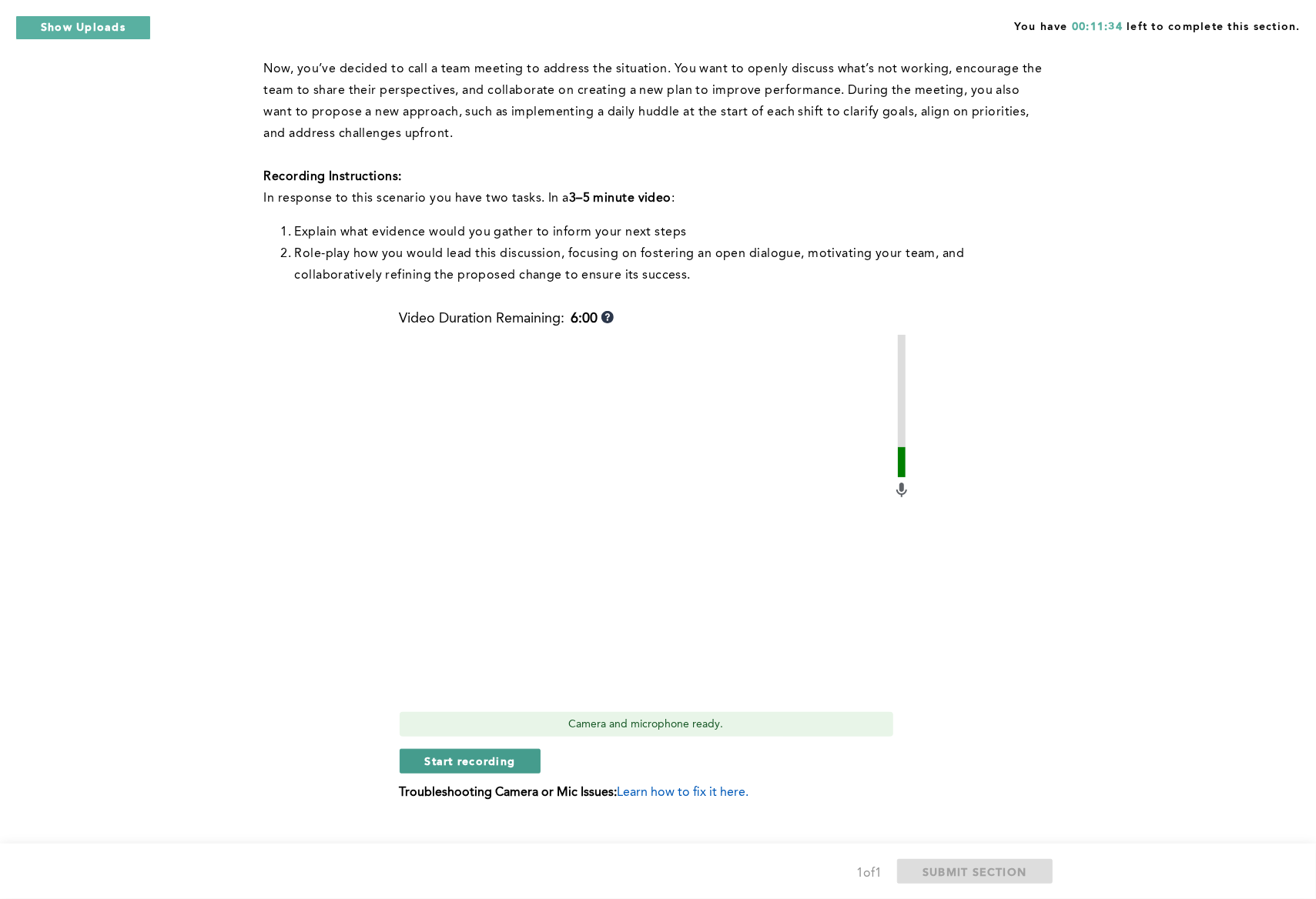
click at [476, 759] on span "Start recording" at bounding box center [471, 761] width 91 height 15
click at [502, 763] on span "Stop recording" at bounding box center [470, 761] width 90 height 15
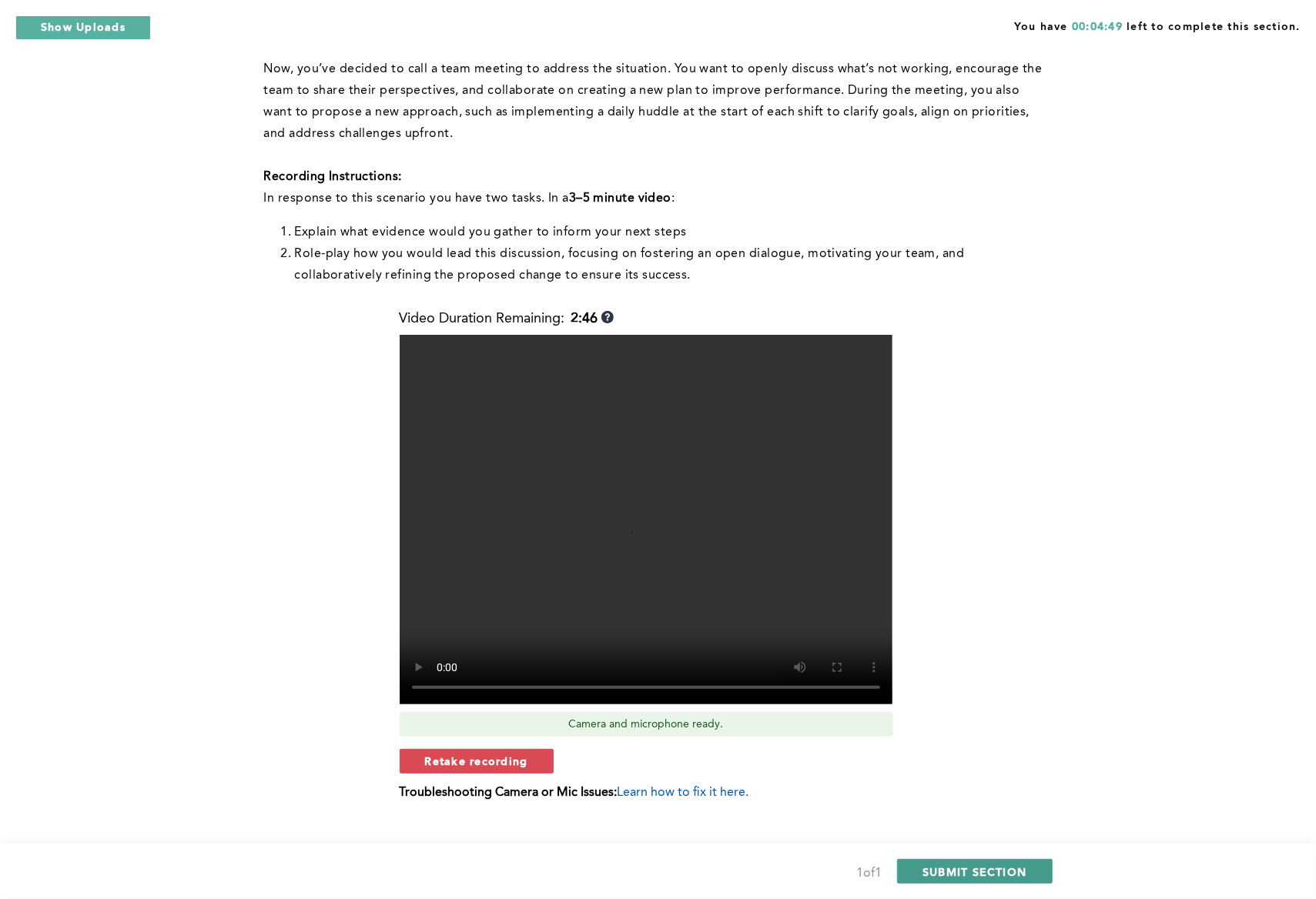
click at [849, 874] on span "SUBMIT SECTION" at bounding box center [975, 872] width 105 height 15
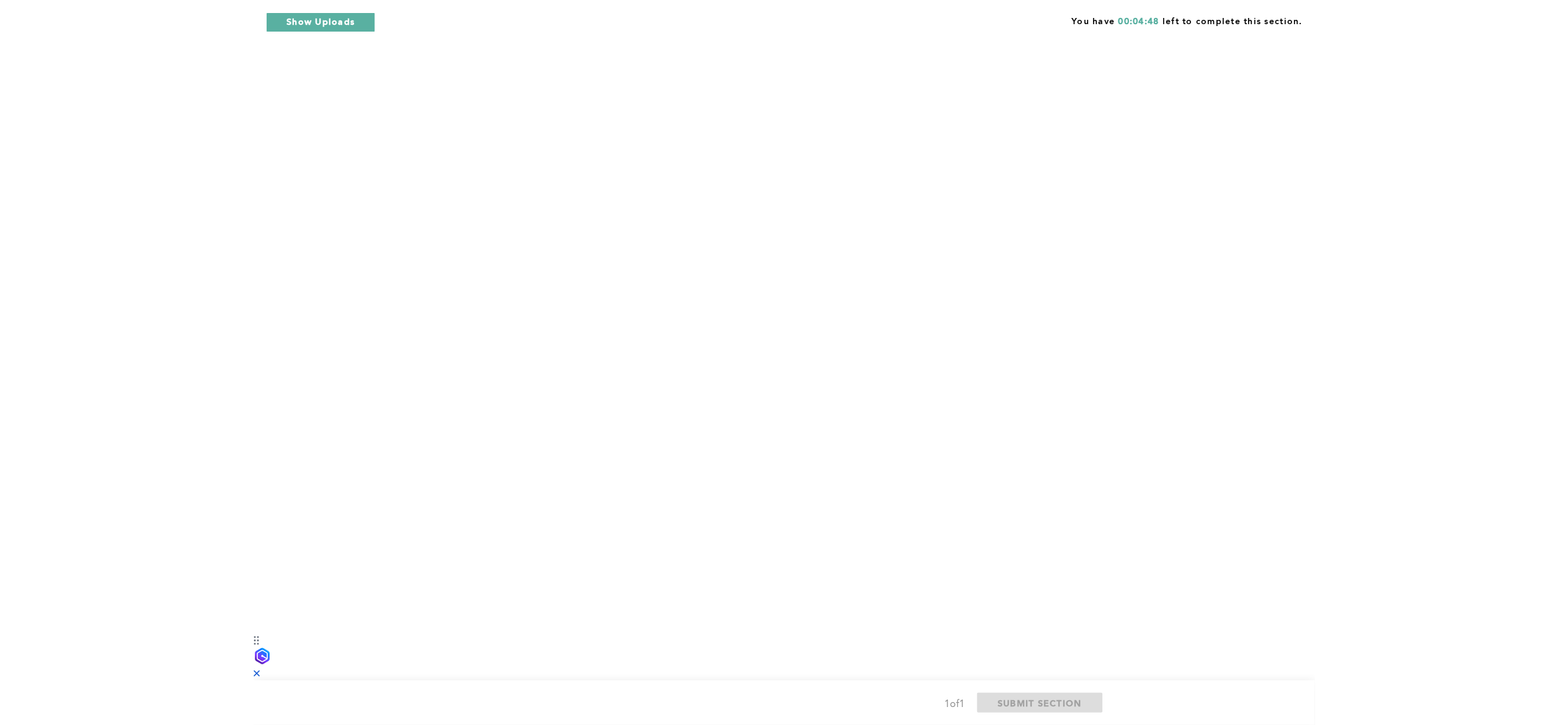
scroll to position [0, 0]
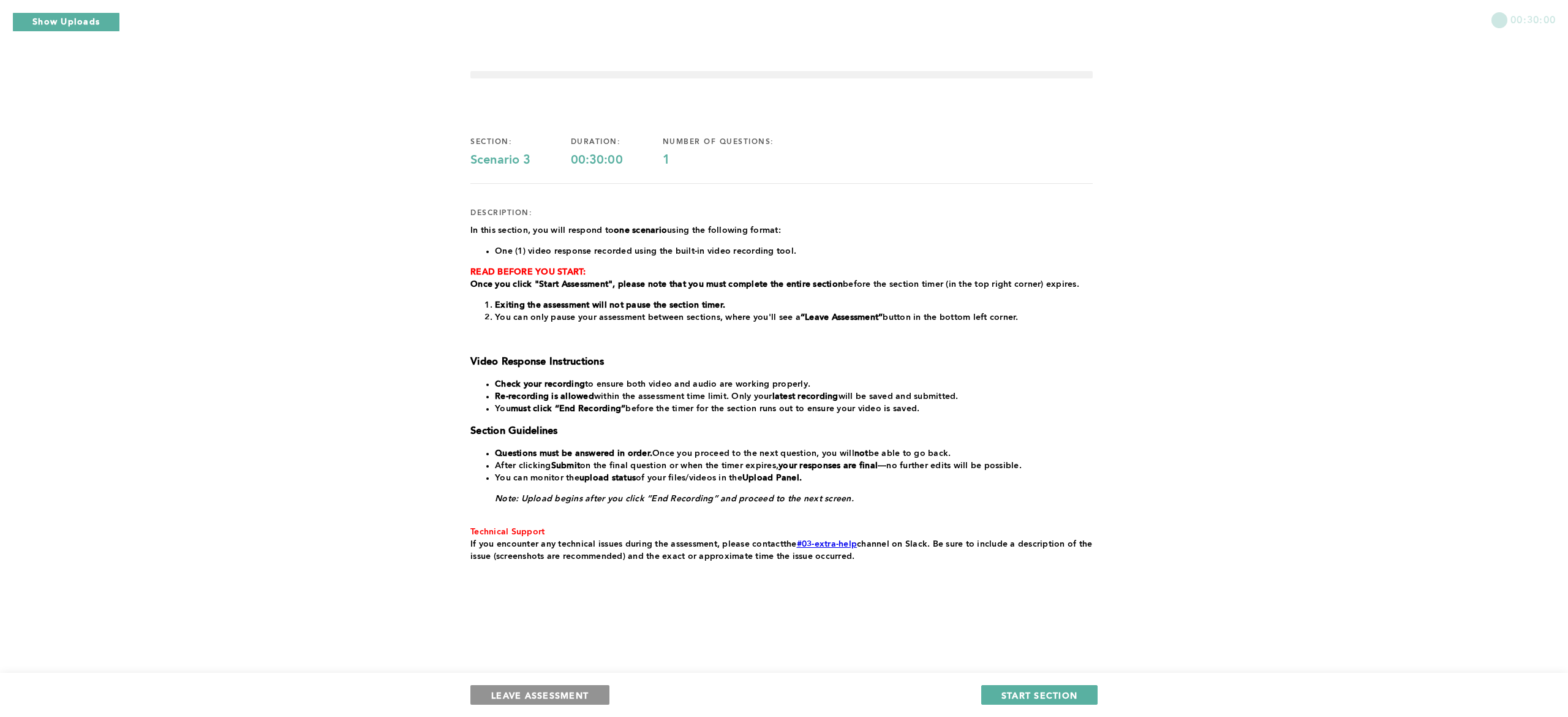
click at [523, 690] on span "LEAVE ASSESSMENT" at bounding box center [540, 696] width 97 height 12
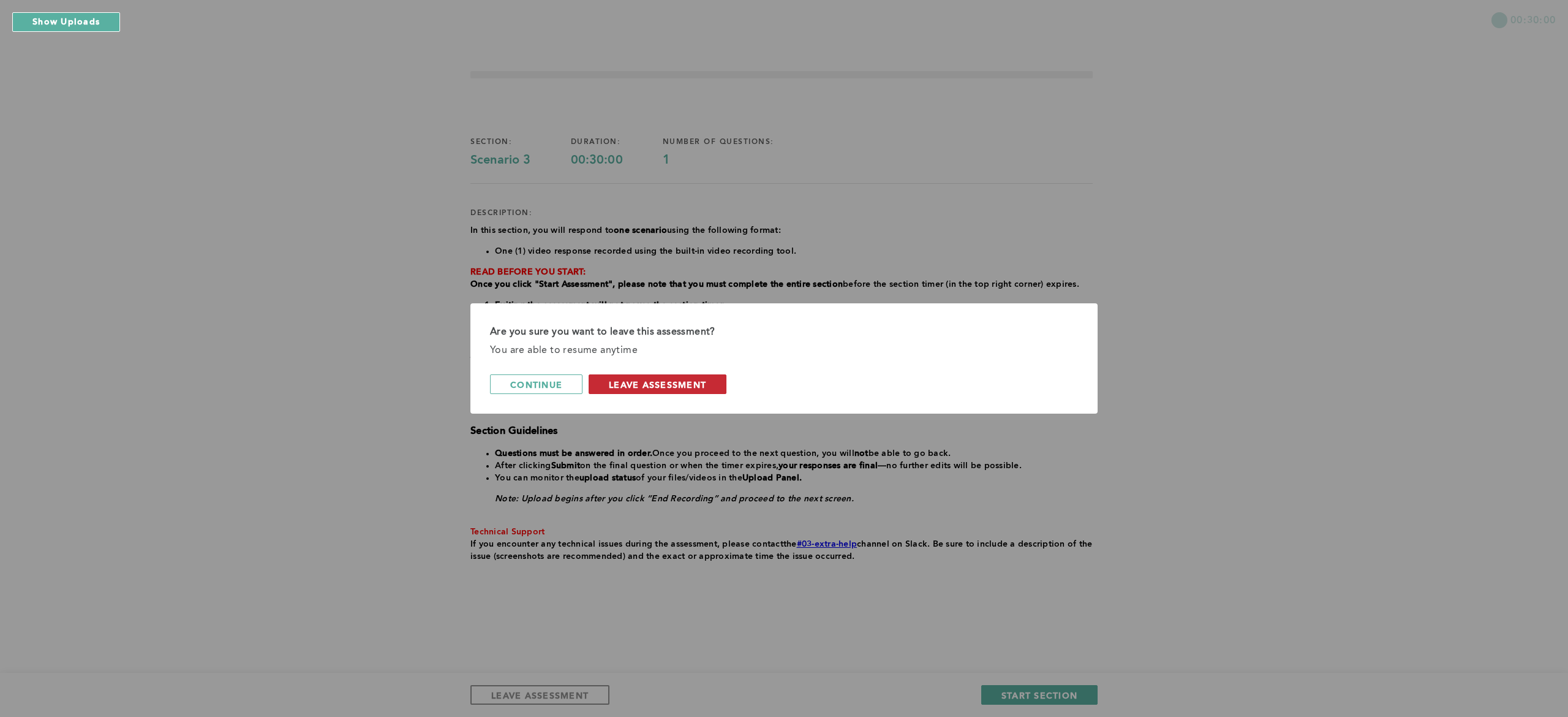
click at [676, 394] on button "leave assessment" at bounding box center [658, 384] width 138 height 19
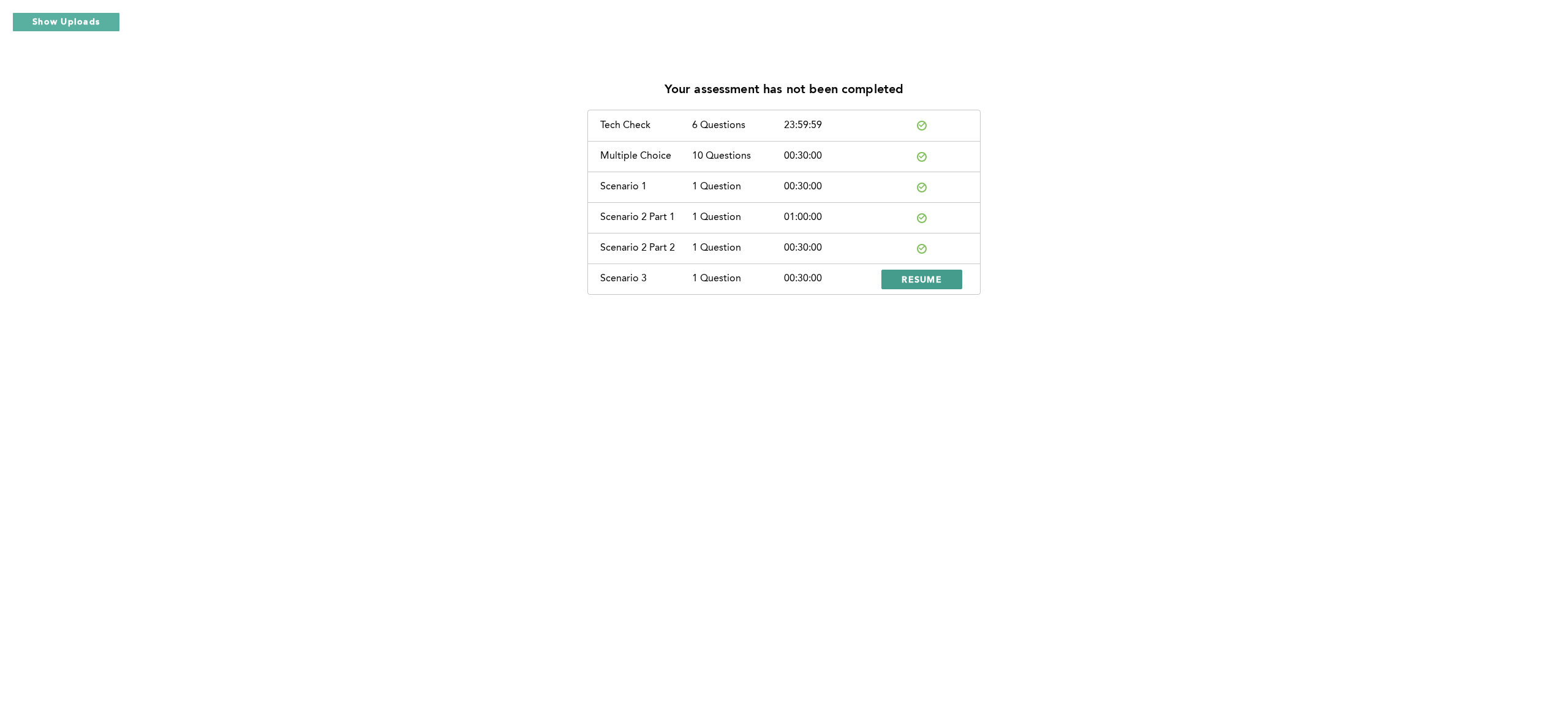
click at [676, 282] on button "RESUME" at bounding box center [921, 279] width 81 height 19
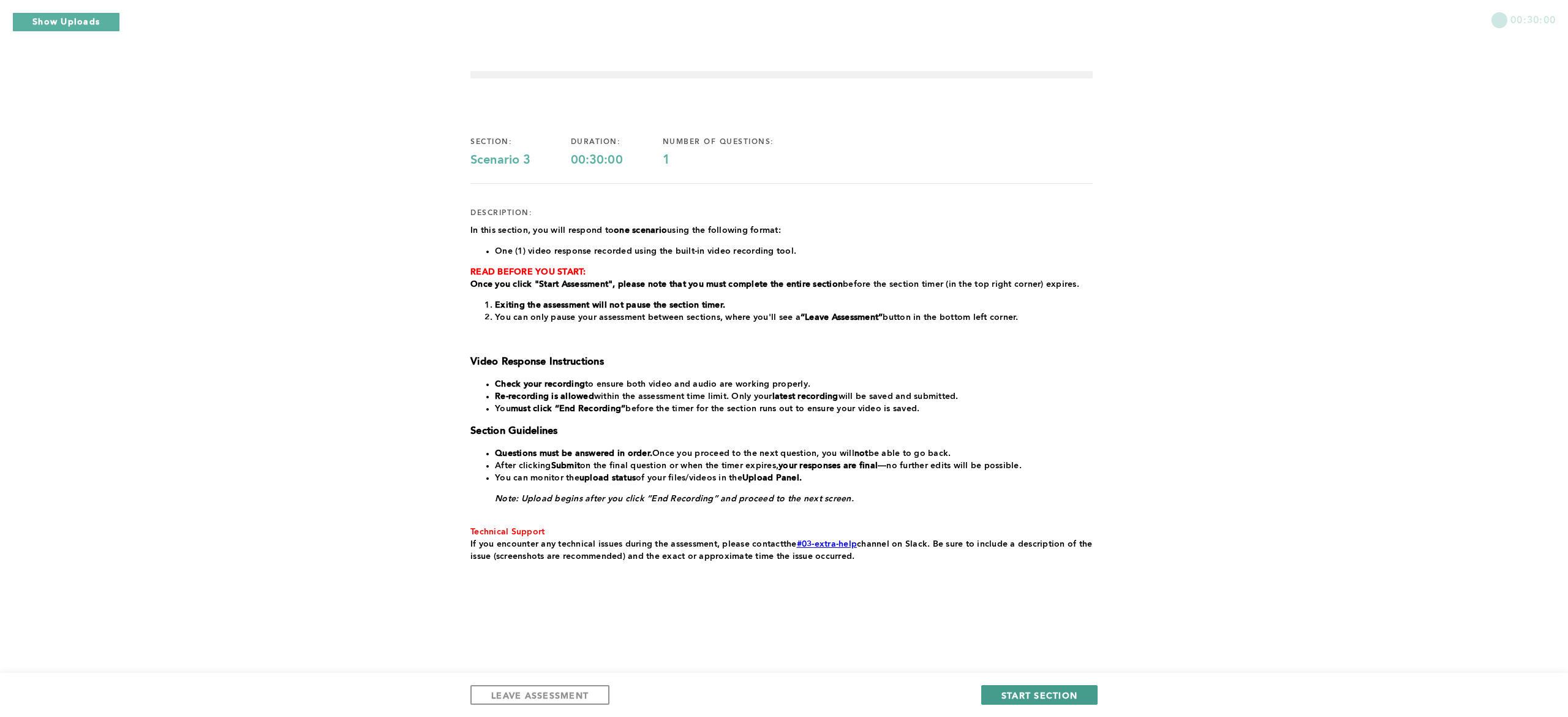
click at [676, 690] on span "START SECTION" at bounding box center [1039, 696] width 76 height 12
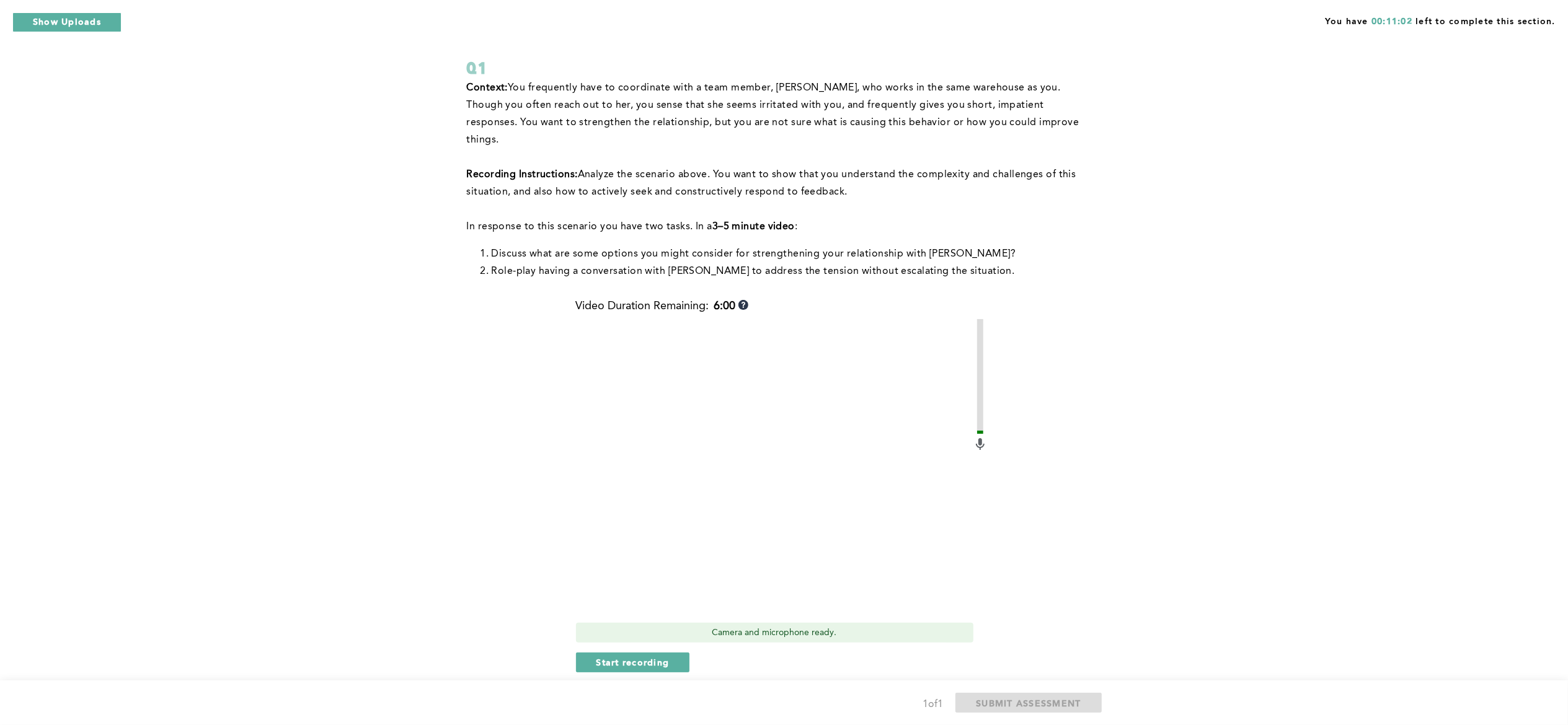
scroll to position [61, 0]
click at [633, 657] on span "Start recording" at bounding box center [633, 663] width 73 height 12
click at [626, 657] on span "Stop recording" at bounding box center [632, 663] width 73 height 12
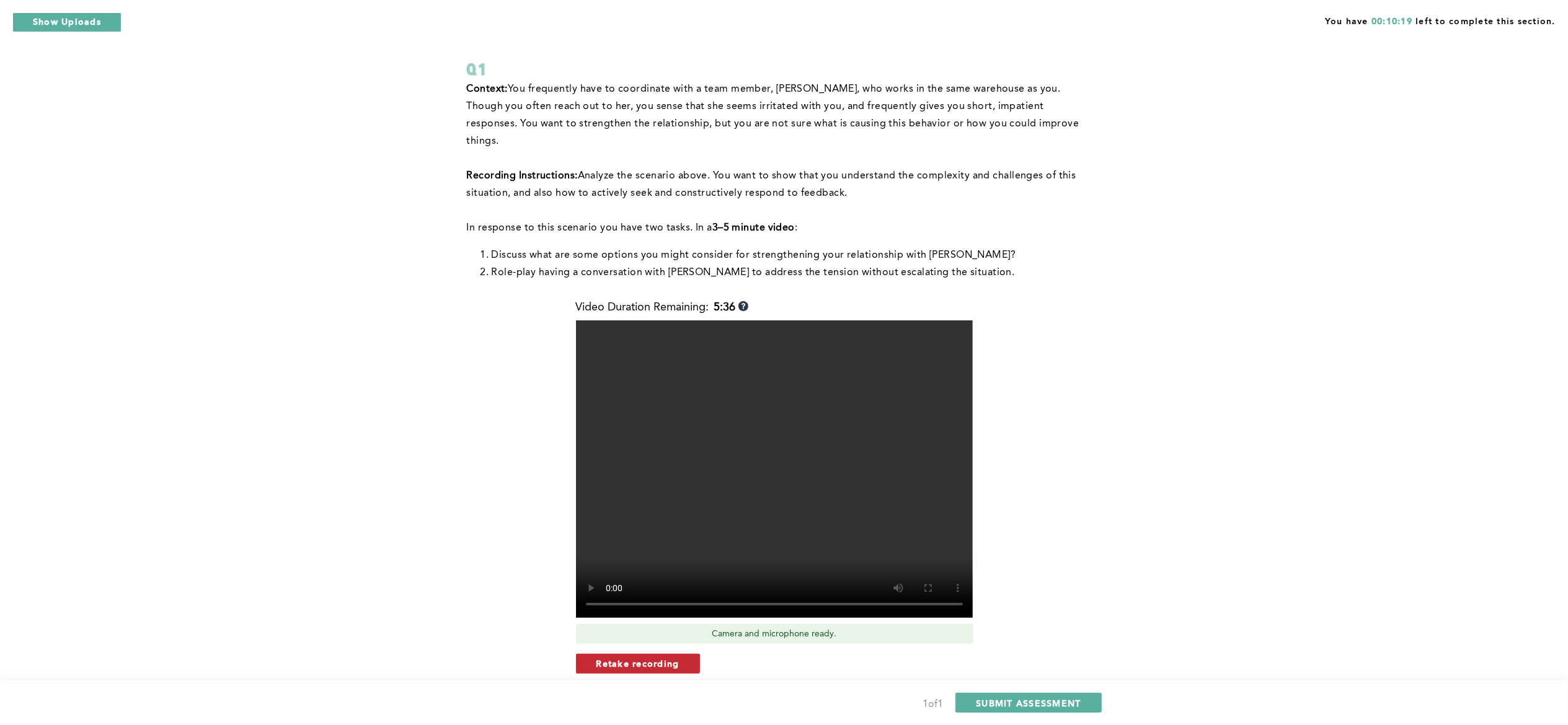
click at [671, 657] on span "Retake recording" at bounding box center [637, 663] width 83 height 12
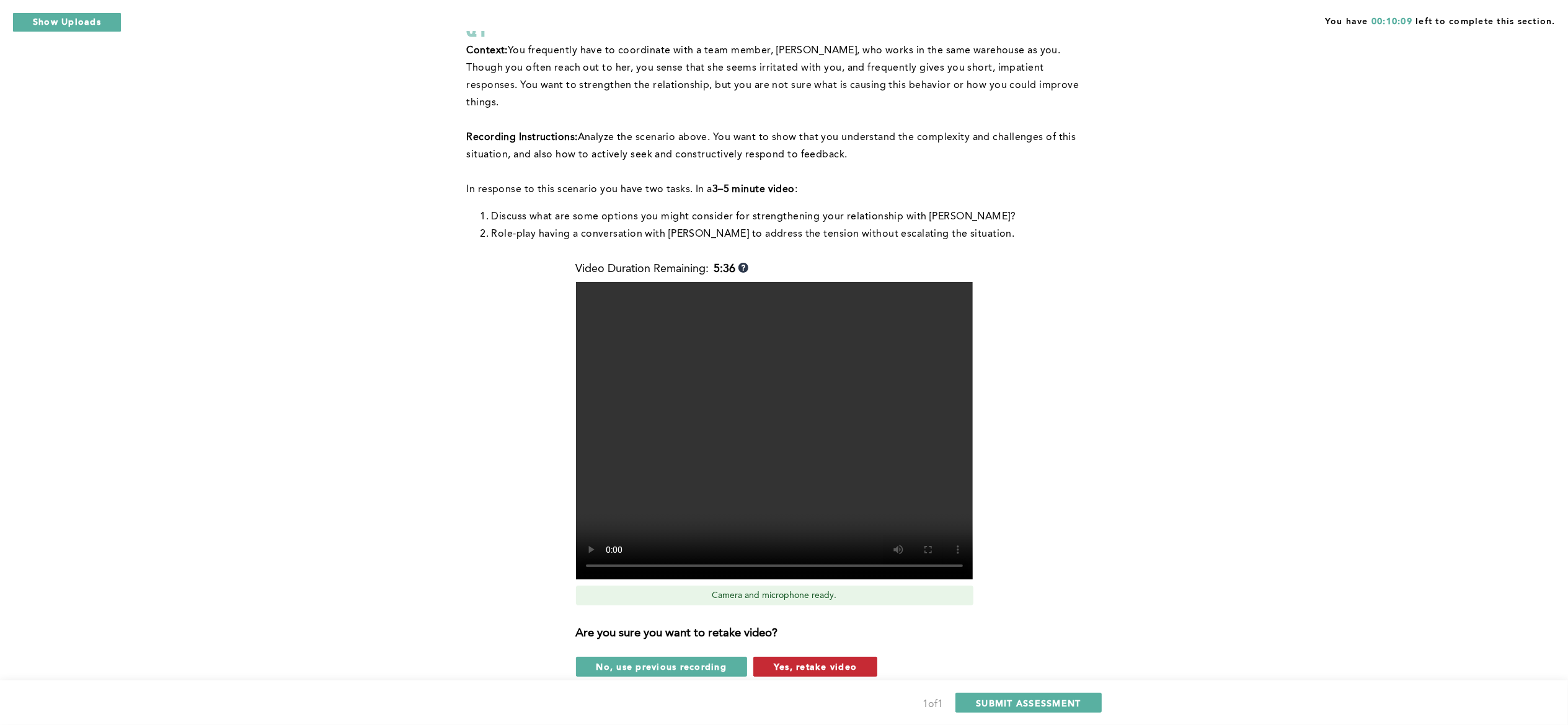
click at [684, 661] on span "Yes, retake video" at bounding box center [815, 667] width 83 height 12
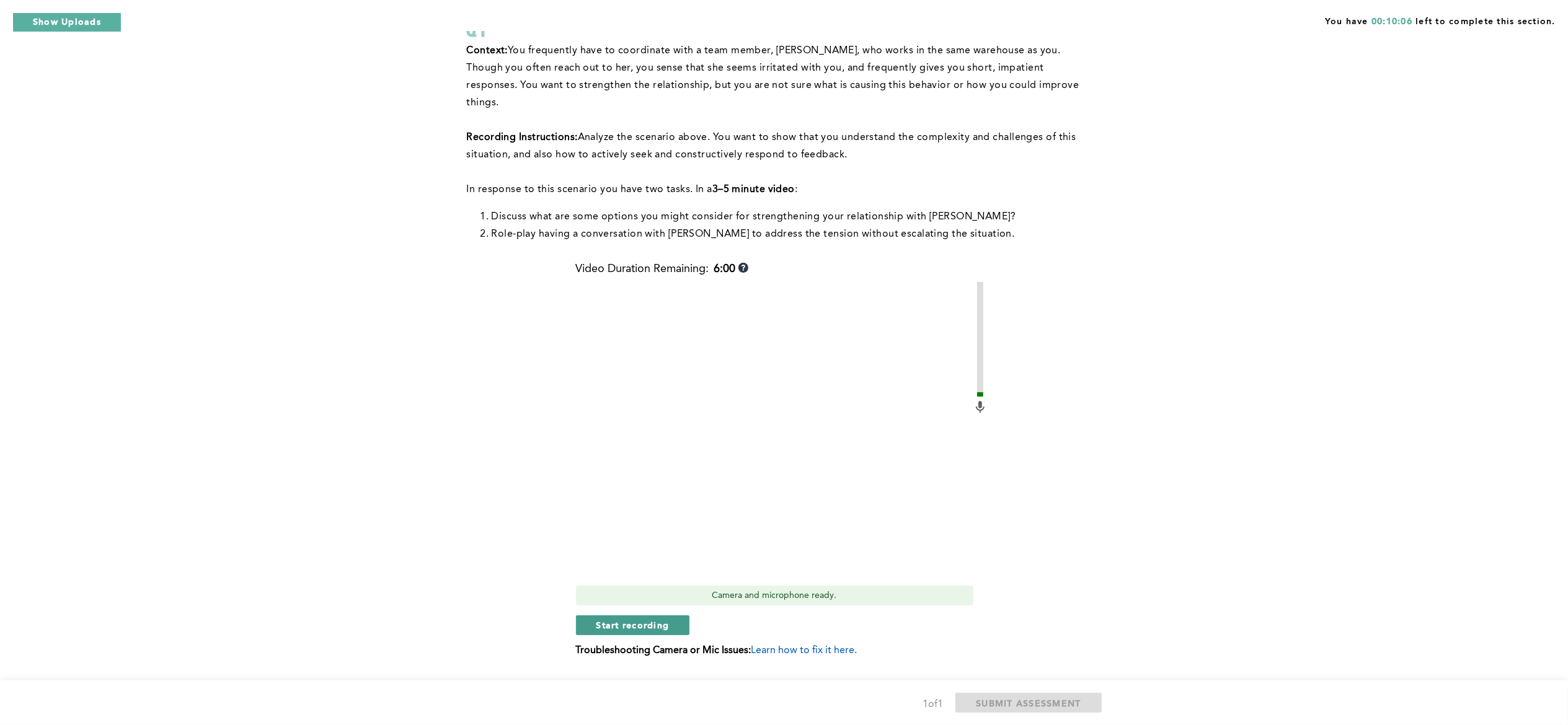
click at [664, 619] on span "Start recording" at bounding box center [633, 625] width 73 height 12
click at [649, 619] on span "Stop recording" at bounding box center [632, 625] width 73 height 12
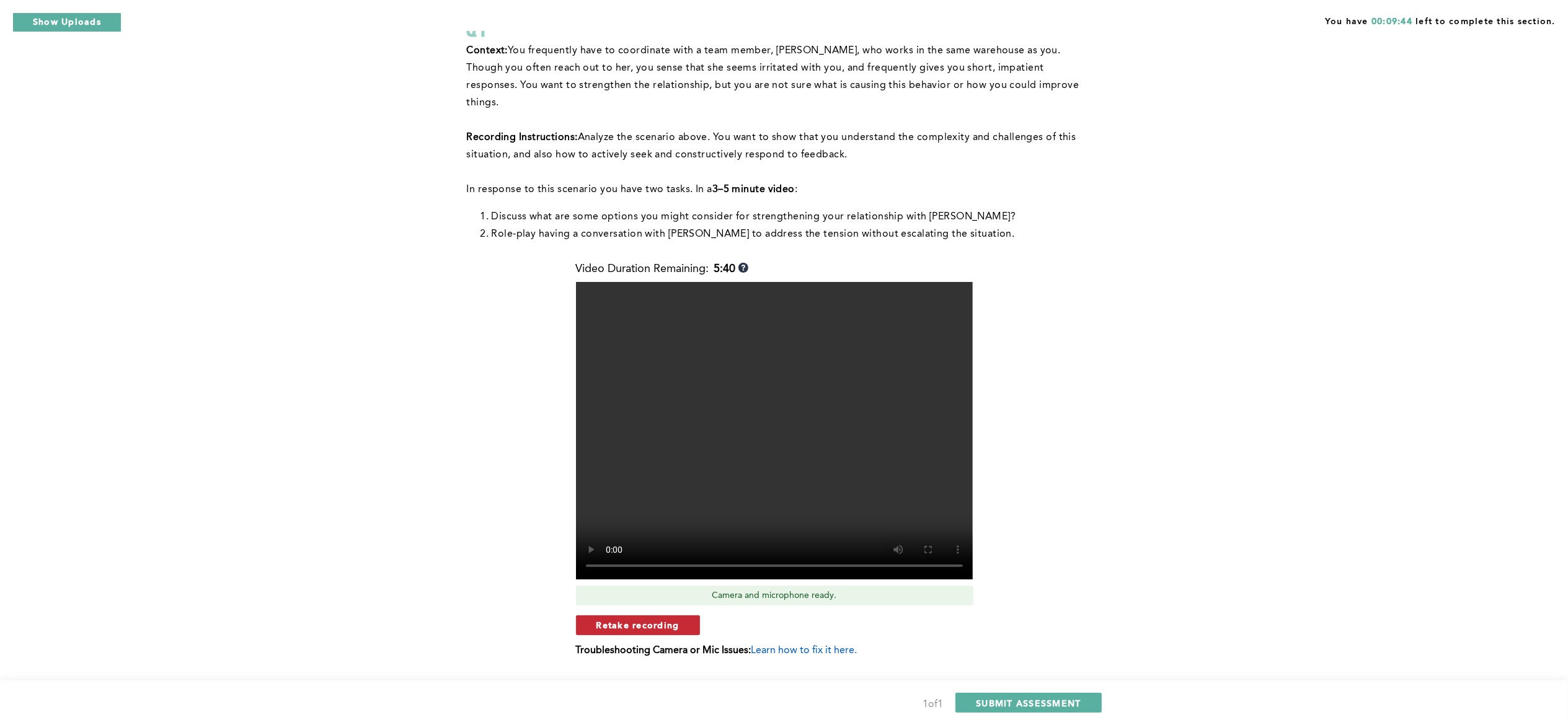
click at [678, 616] on button "Retake recording" at bounding box center [637, 625] width 124 height 20
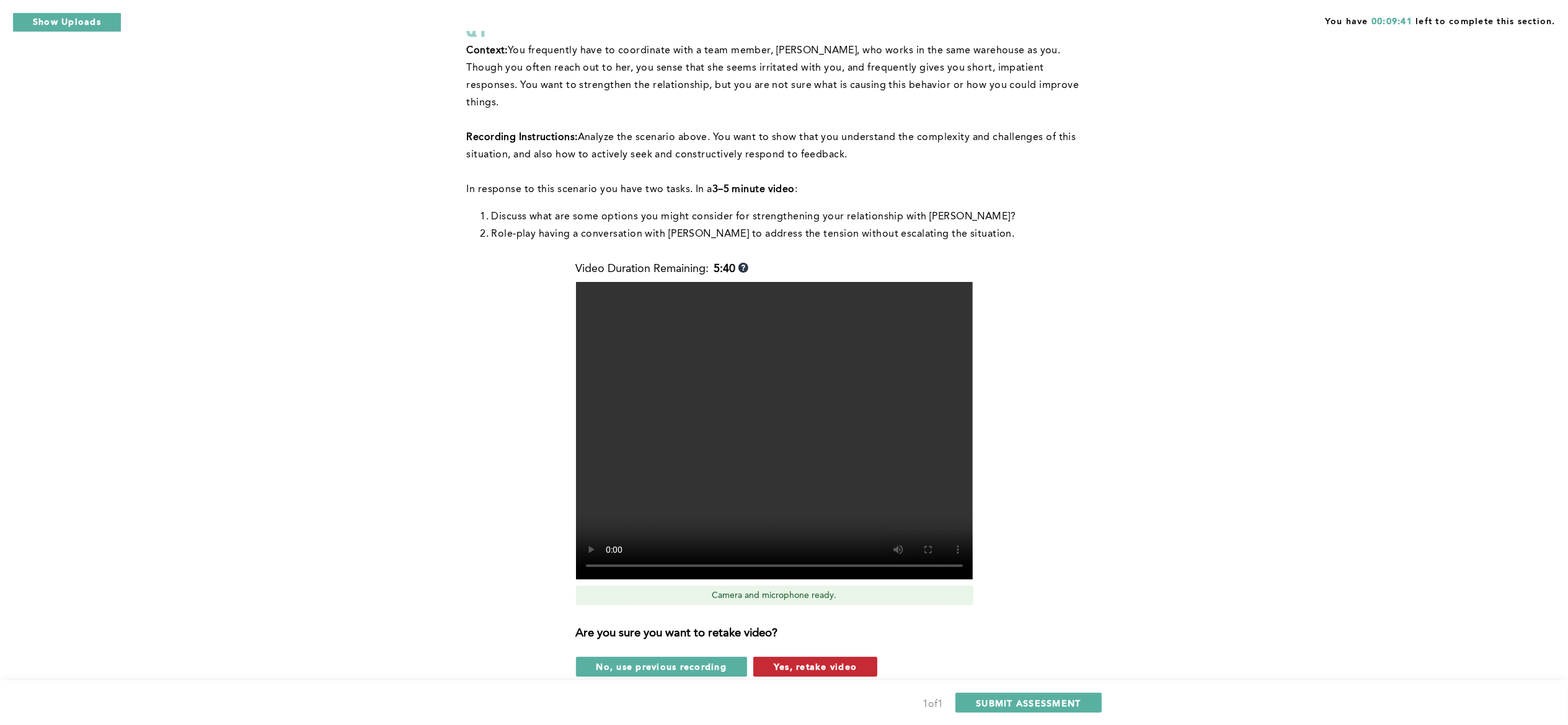
click at [684, 661] on span "Yes, retake video" at bounding box center [815, 667] width 83 height 12
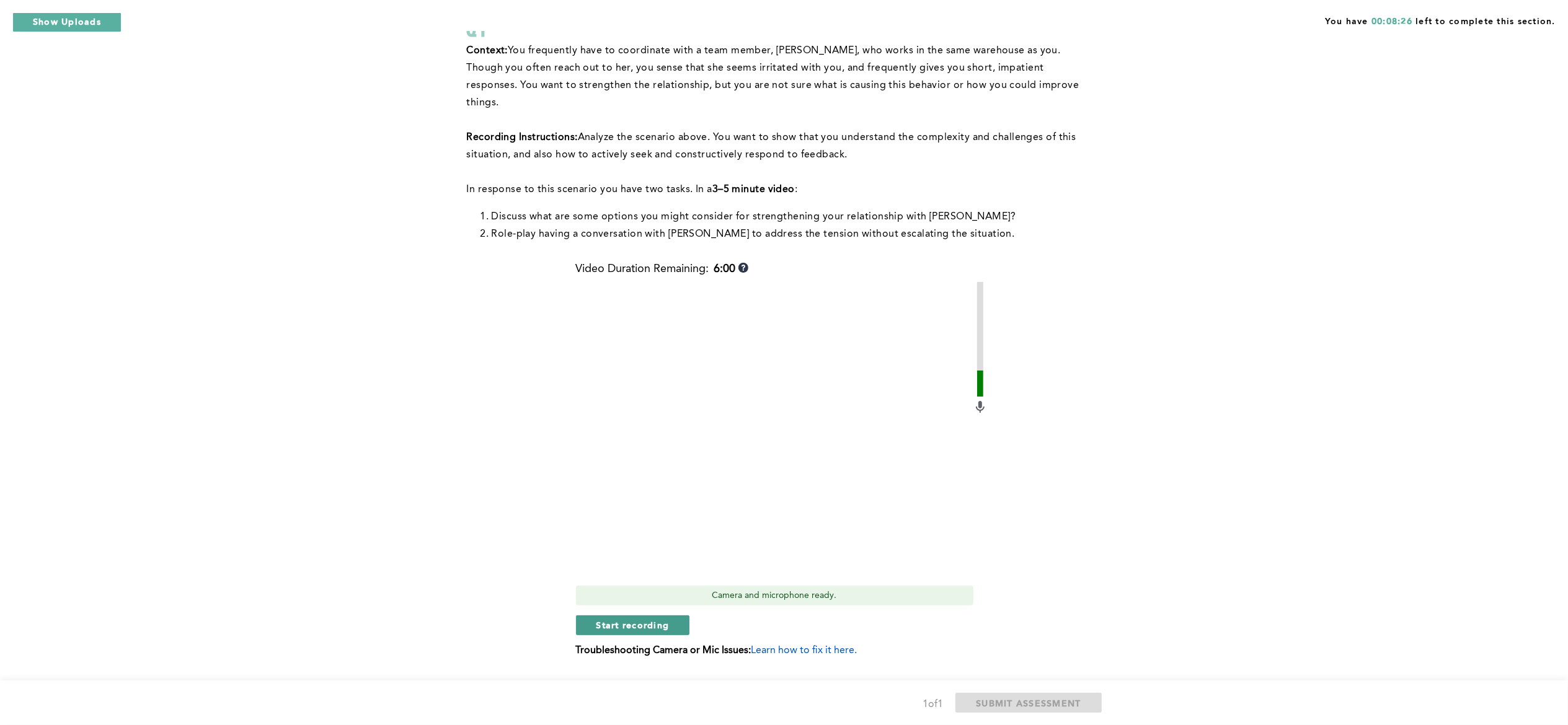
click at [675, 616] on button "Start recording" at bounding box center [633, 625] width 114 height 20
click at [673, 616] on button "Stop recording" at bounding box center [632, 625] width 113 height 20
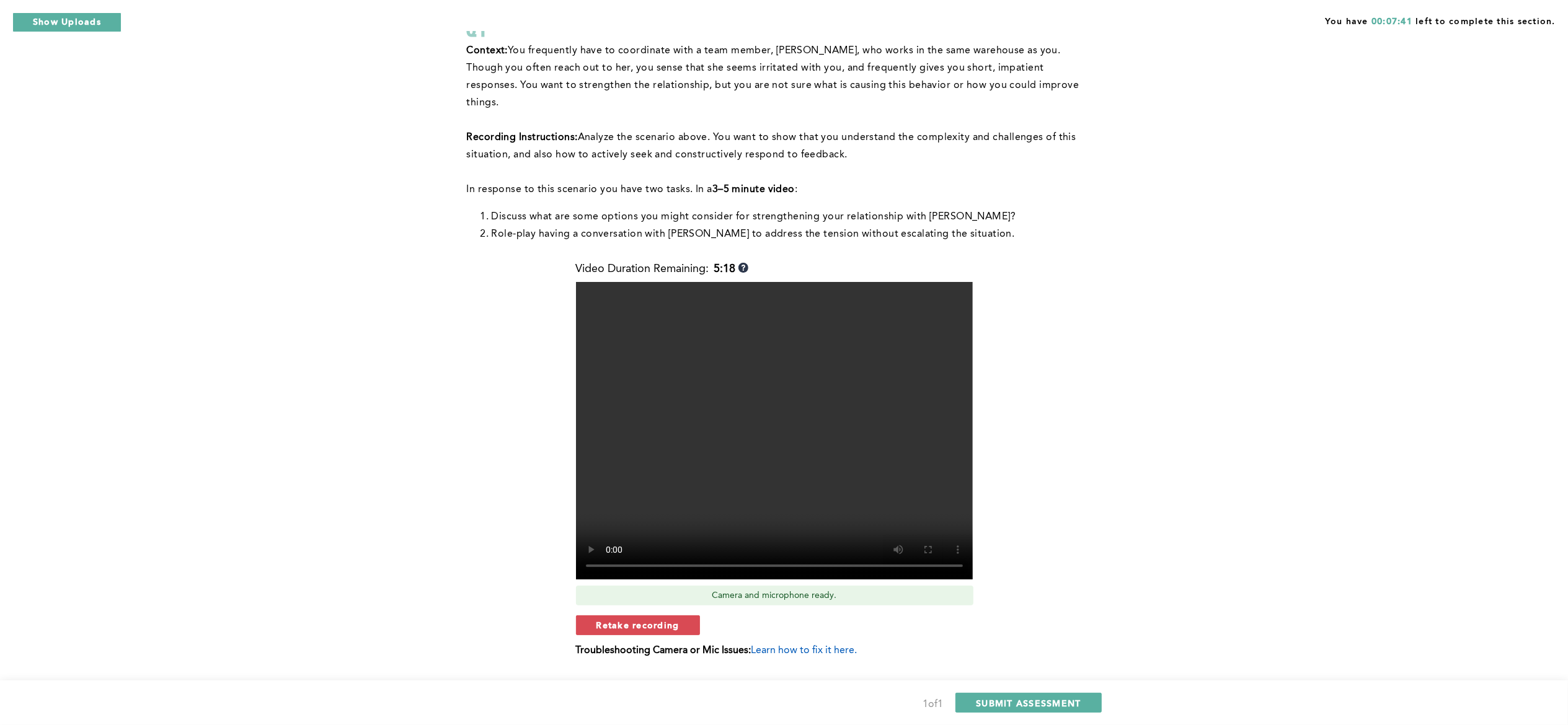
click at [673, 619] on span "Retake recording" at bounding box center [637, 625] width 83 height 12
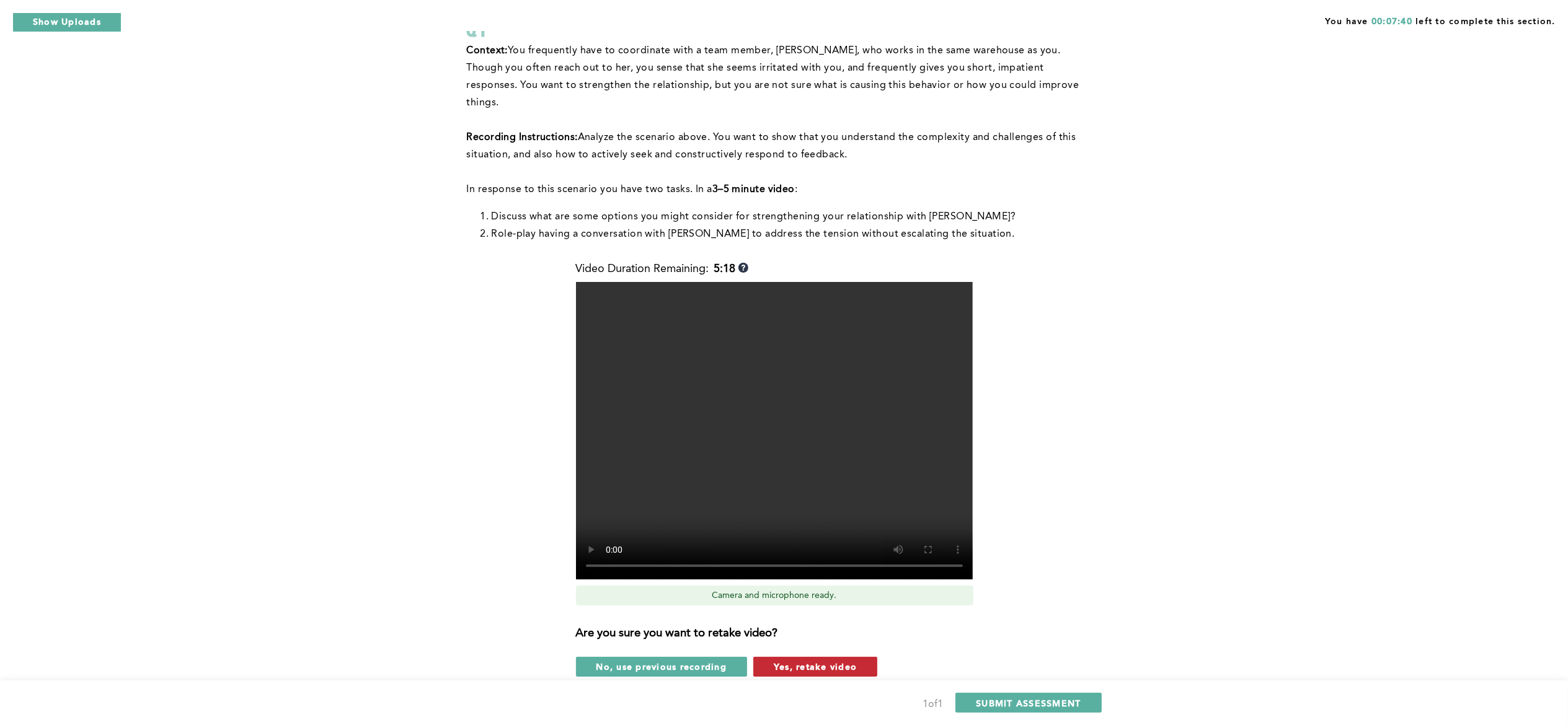
click at [684, 661] on span "Yes, retake video" at bounding box center [815, 667] width 83 height 12
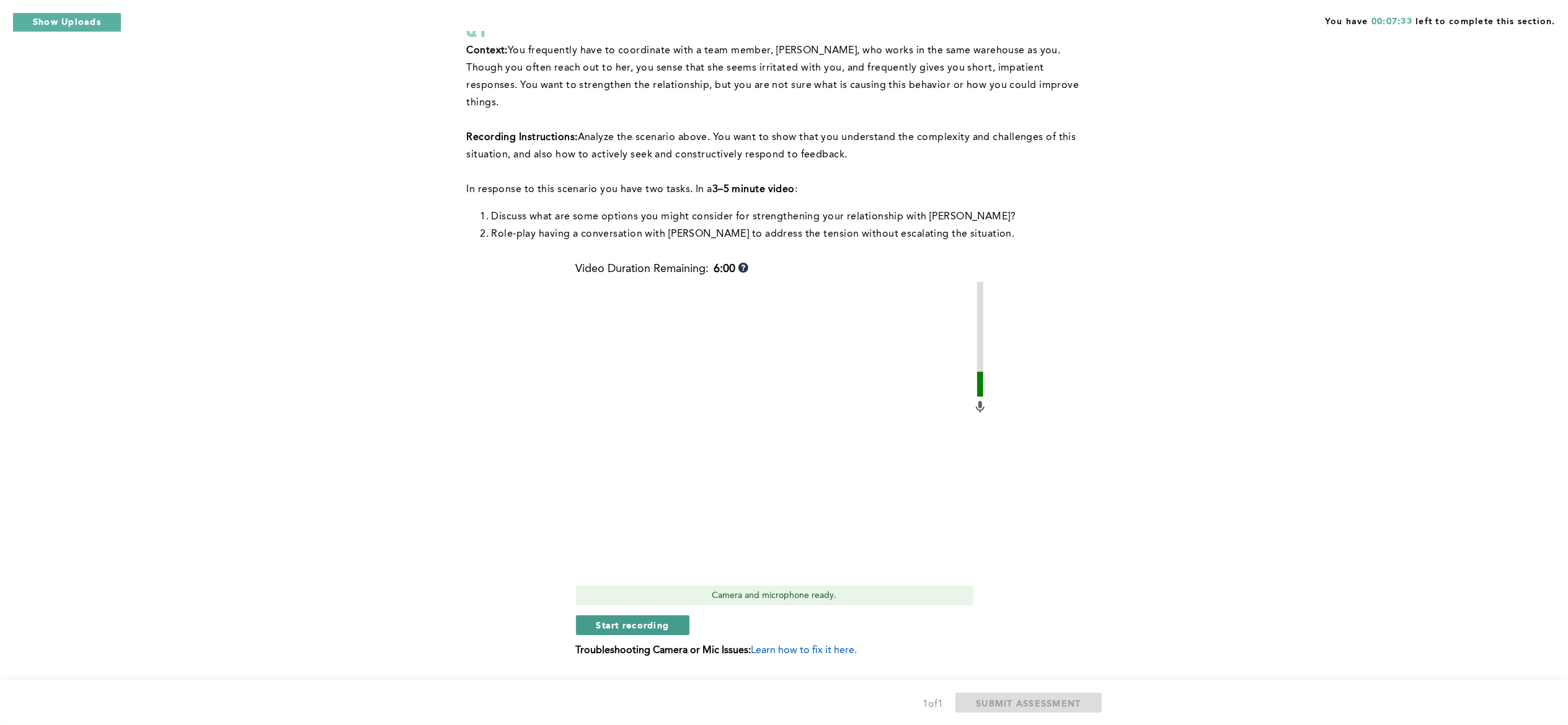
click at [667, 619] on span "Start recording" at bounding box center [633, 625] width 73 height 12
click at [660, 619] on span "Stop recording" at bounding box center [632, 625] width 73 height 12
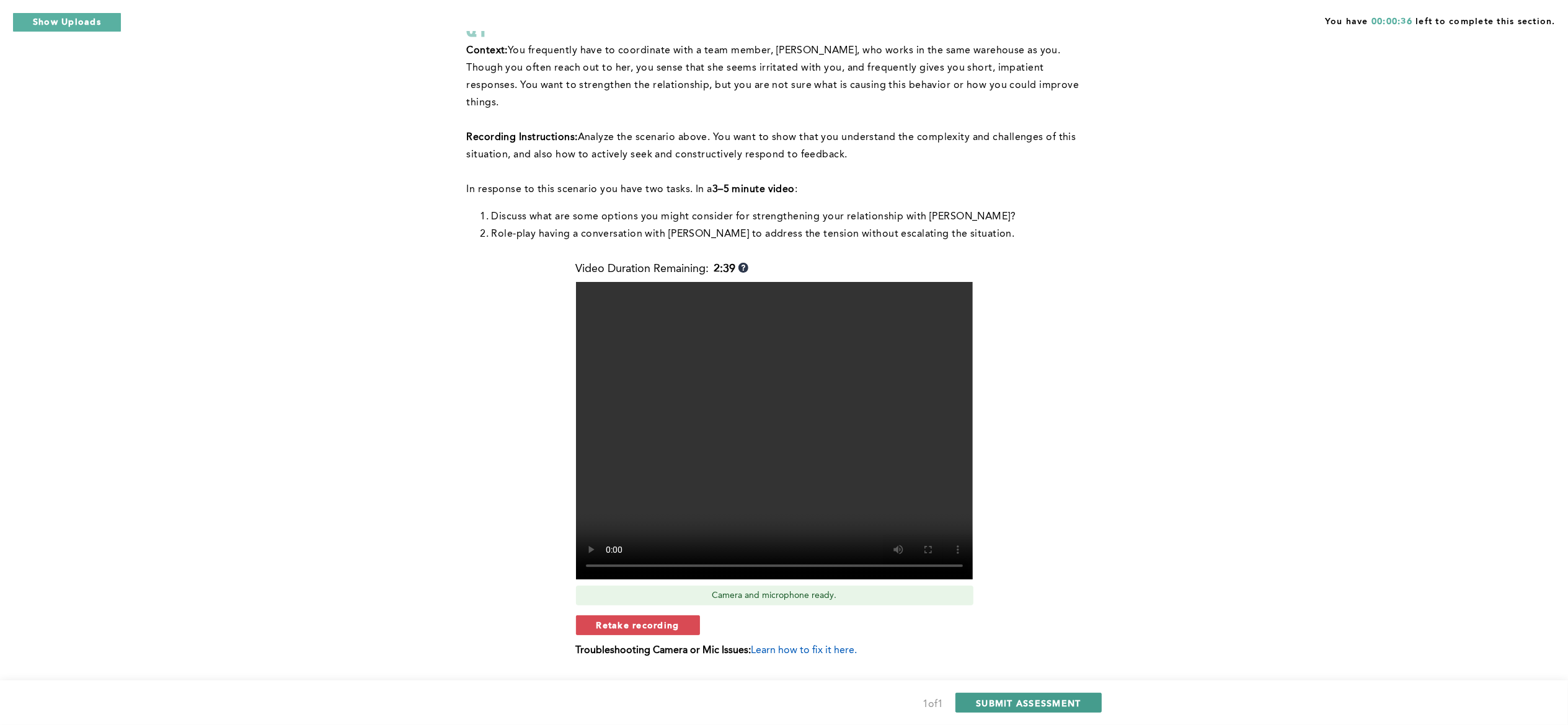
click at [684, 705] on span "SUBMIT ASSESSMENT" at bounding box center [1028, 703] width 105 height 12
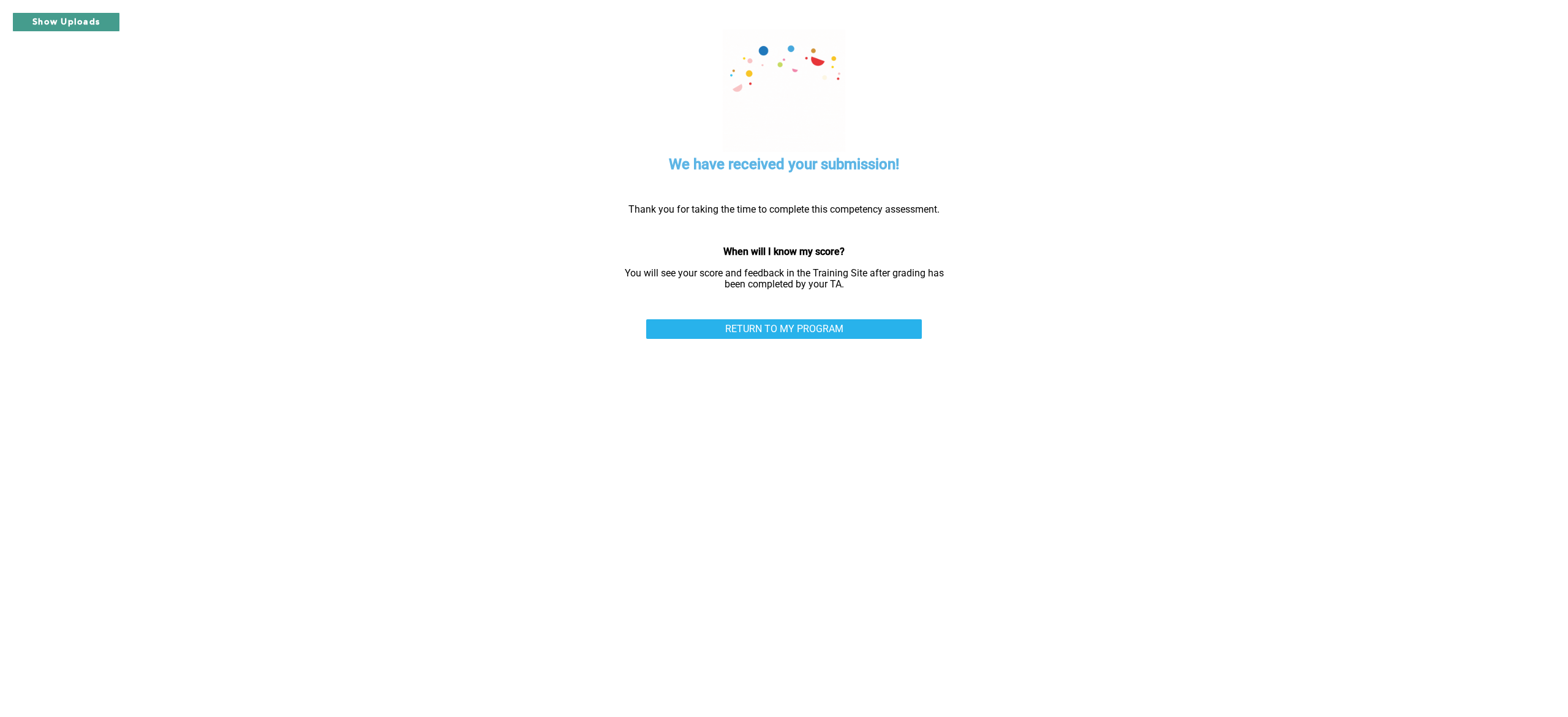
click at [86, 22] on button "Show Uploads" at bounding box center [66, 22] width 108 height 19
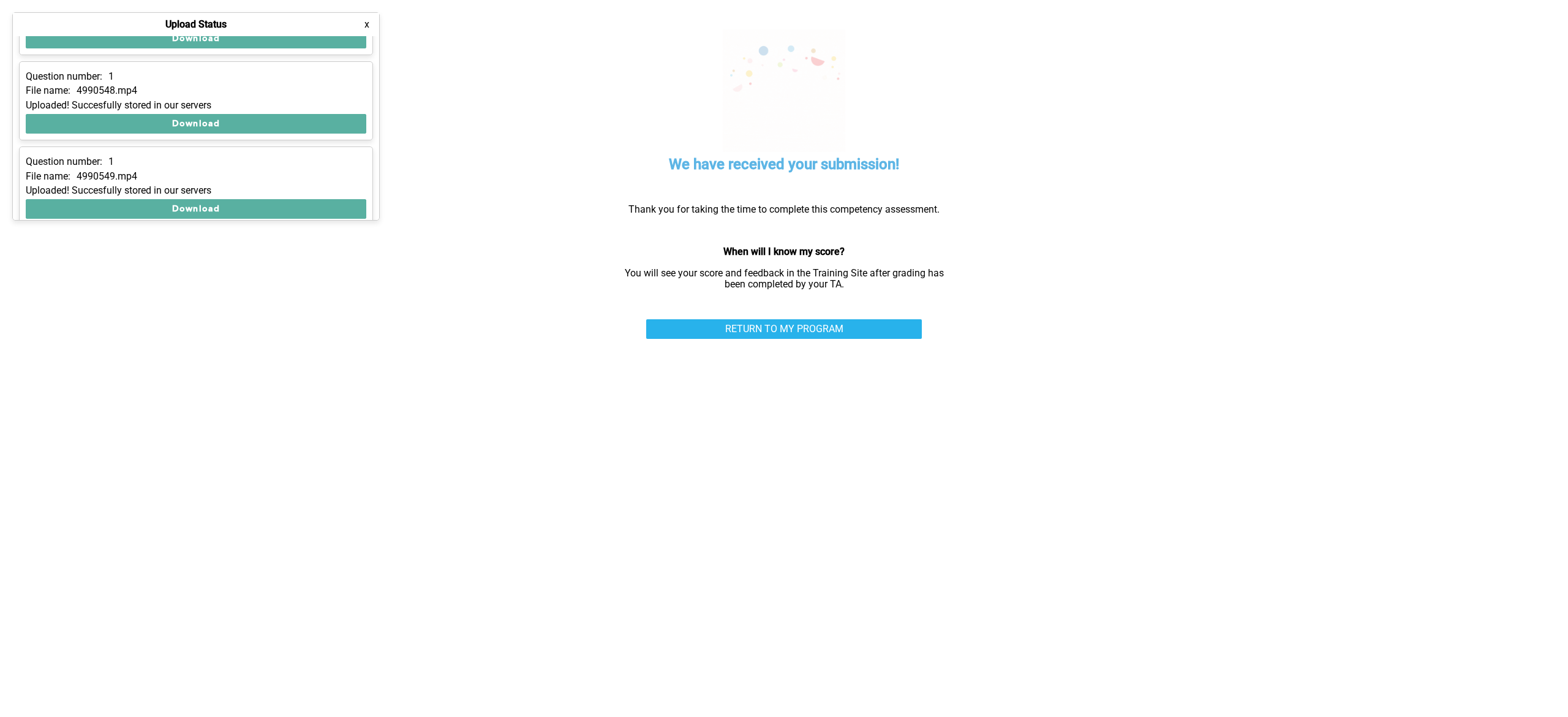
scroll to position [330, 0]
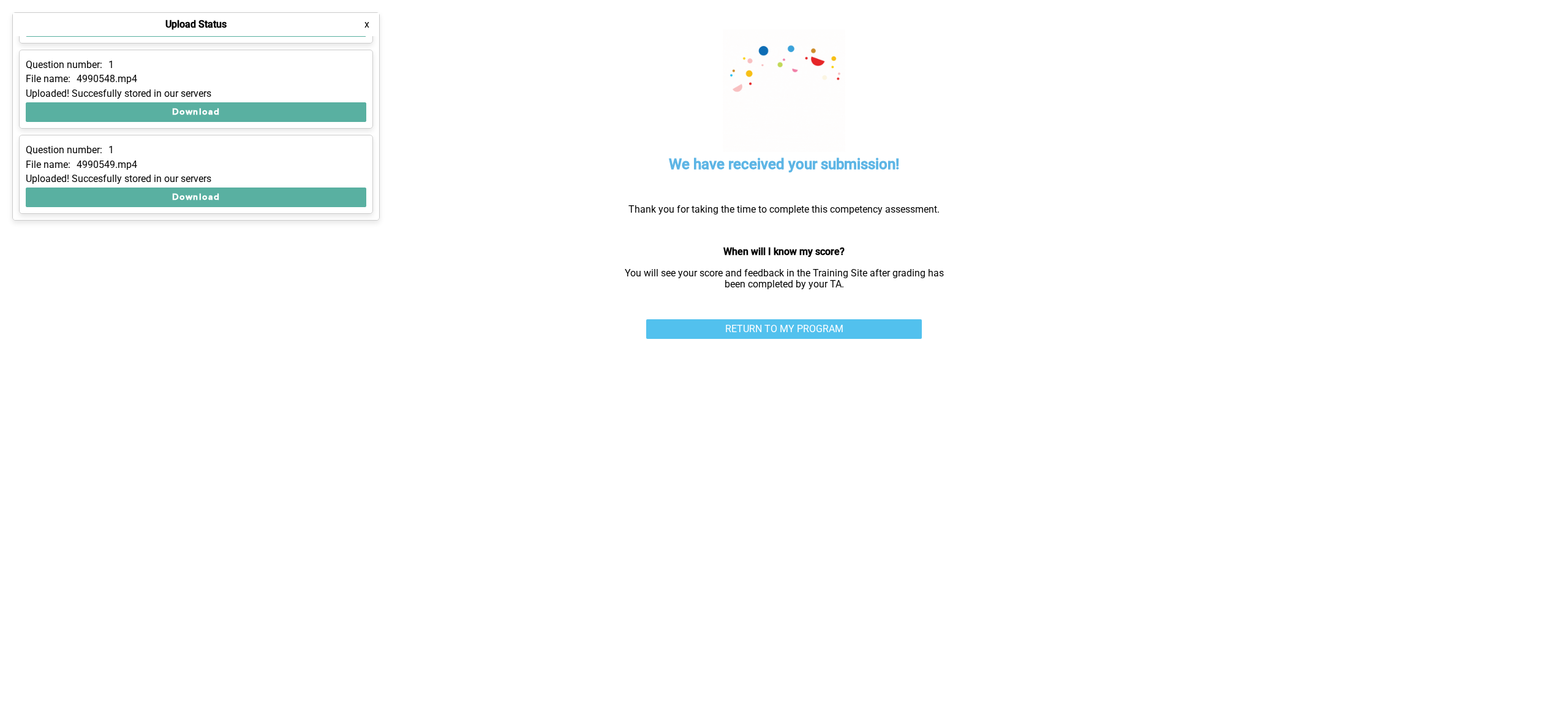
click at [676, 331] on link "RETURN TO MY PROGRAM" at bounding box center [783, 329] width 275 height 19
